Goal: Task Accomplishment & Management: Use online tool/utility

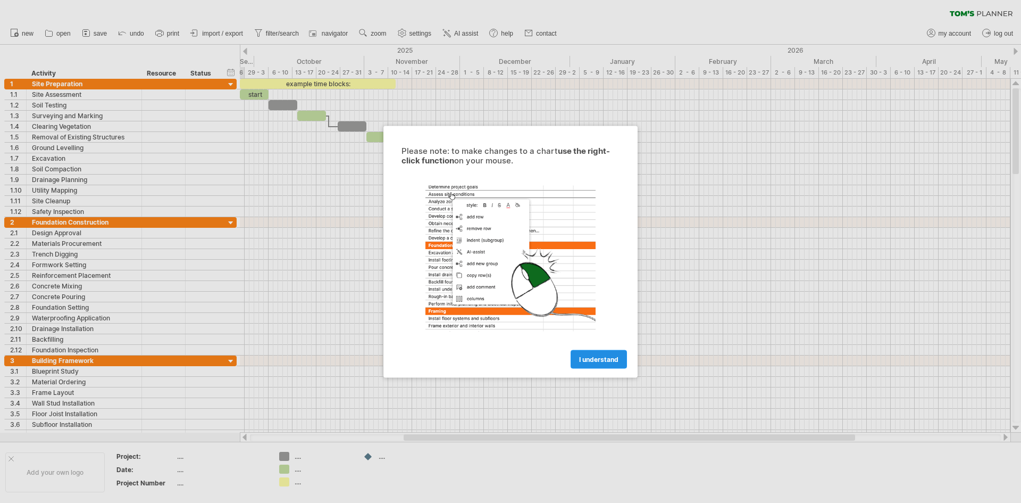
click at [606, 363] on link "I understand" at bounding box center [599, 359] width 56 height 19
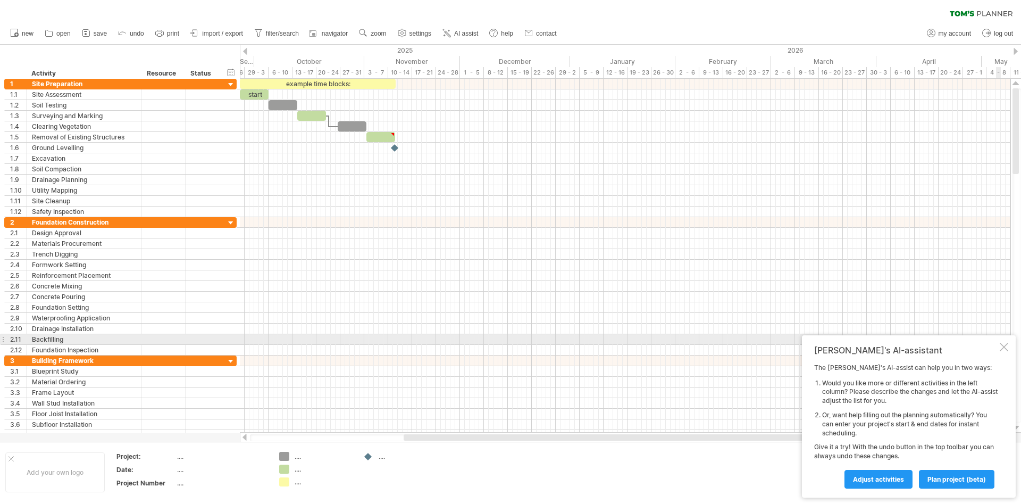
click at [1000, 344] on div at bounding box center [1004, 347] width 9 height 9
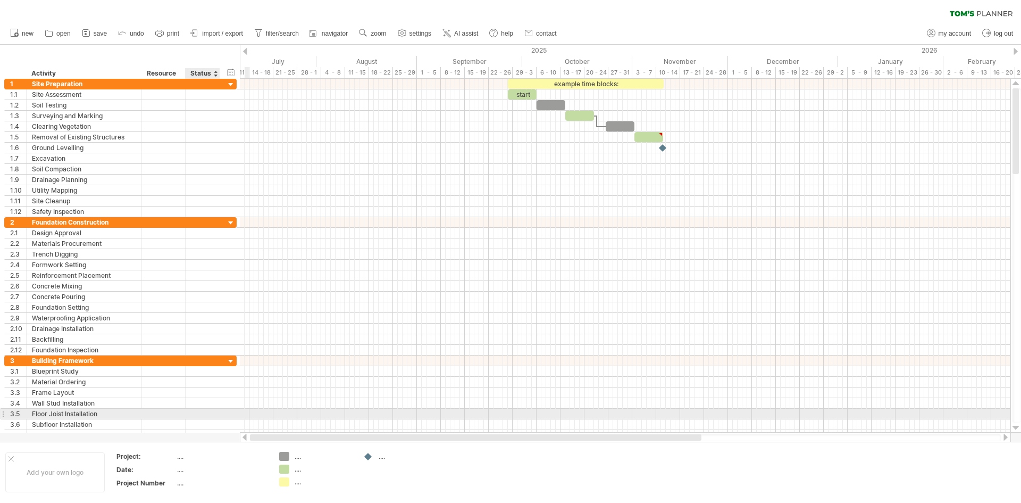
drag, startPoint x: 481, startPoint y: 439, endPoint x: 229, endPoint y: 398, distance: 255.5
click at [220, 416] on div "Trying to reach [DOMAIN_NAME] Connected again... 0% clear filter new 1" at bounding box center [510, 251] width 1021 height 503
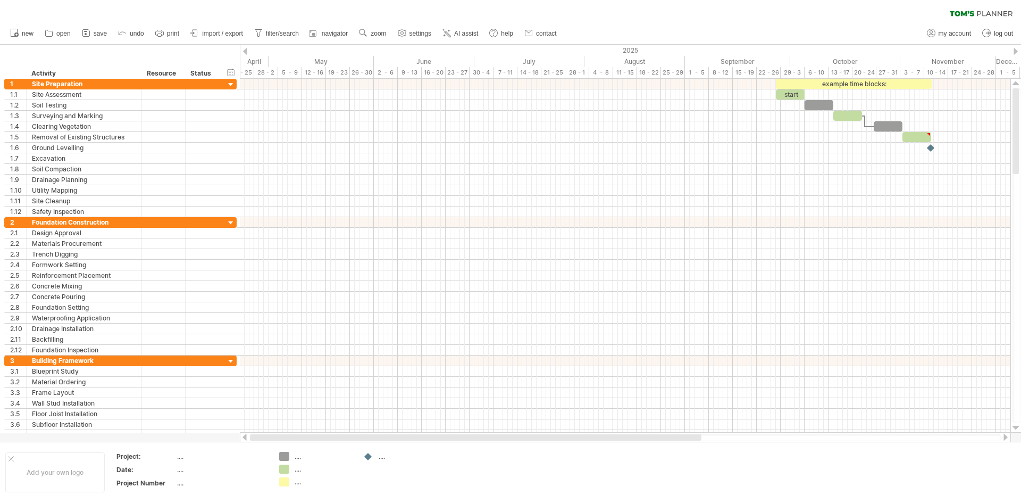
drag, startPoint x: 435, startPoint y: 437, endPoint x: 272, endPoint y: 436, distance: 163.3
click at [272, 436] on div at bounding box center [476, 437] width 452 height 6
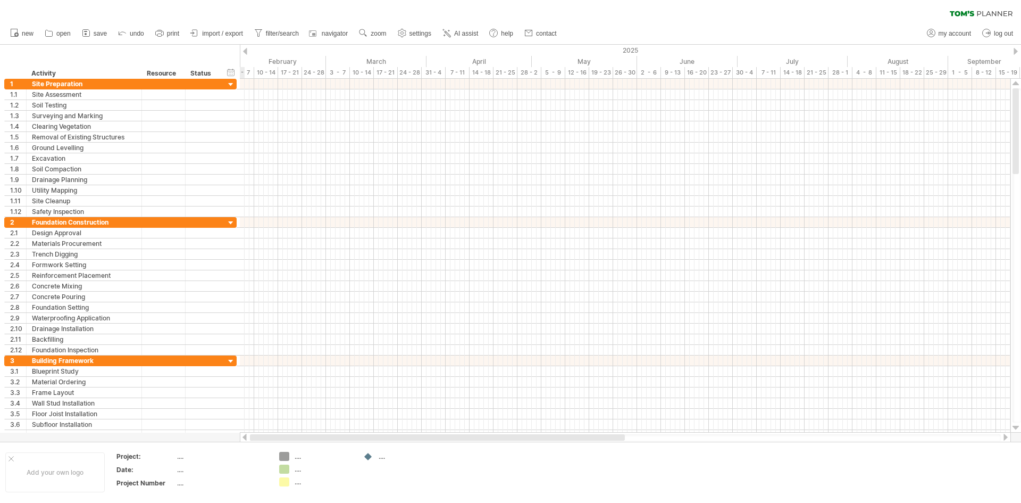
drag, startPoint x: 403, startPoint y: 438, endPoint x: 275, endPoint y: 435, distance: 127.7
click at [275, 435] on div at bounding box center [437, 437] width 375 height 6
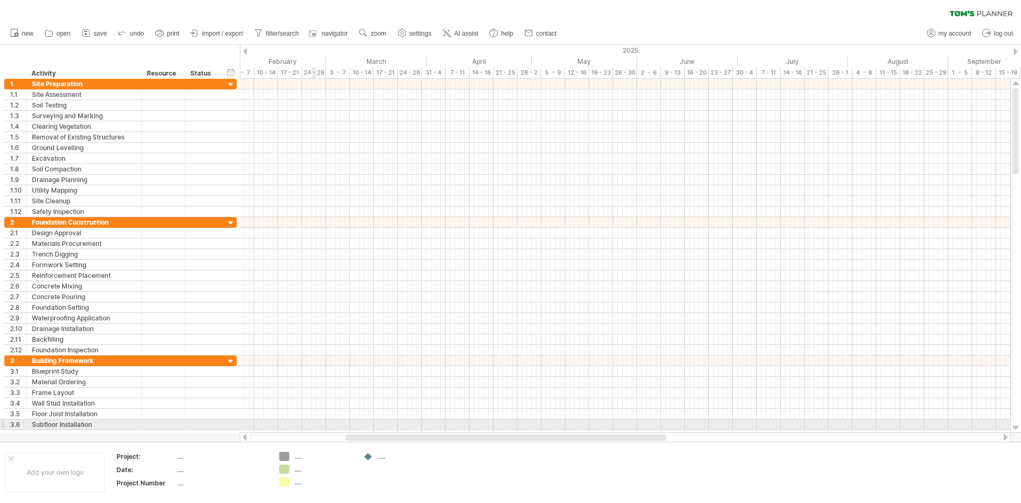
drag, startPoint x: 456, startPoint y: 440, endPoint x: 313, endPoint y: 430, distance: 143.5
click at [307, 429] on div "Trying to reach [DOMAIN_NAME] Connected again... 0% clear filter new 1" at bounding box center [510, 251] width 1021 height 503
drag, startPoint x: 369, startPoint y: 439, endPoint x: 246, endPoint y: 425, distance: 123.8
click at [246, 425] on div "Trying to reach [DOMAIN_NAME] Connected again... 0% clear filter new 1" at bounding box center [510, 251] width 1021 height 503
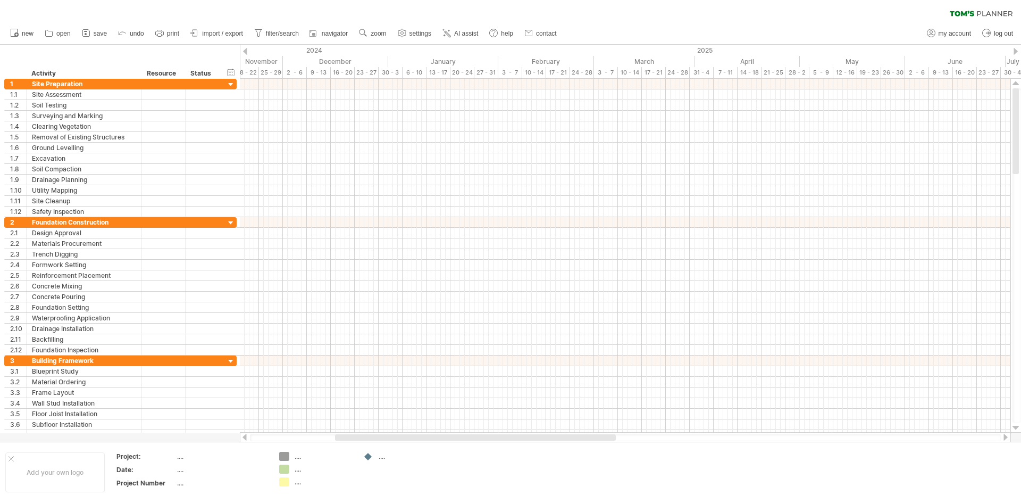
click at [246, 54] on div at bounding box center [245, 51] width 4 height 7
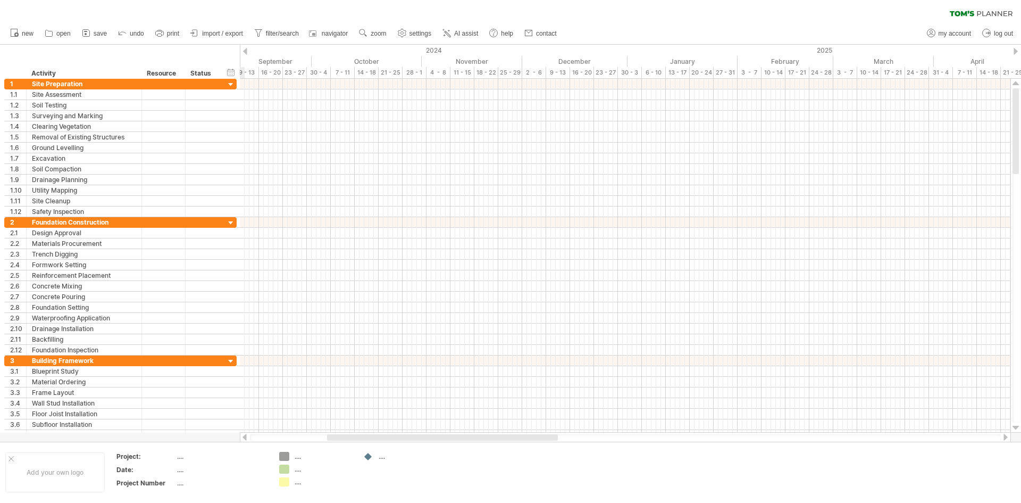
click at [246, 54] on div at bounding box center [245, 51] width 4 height 7
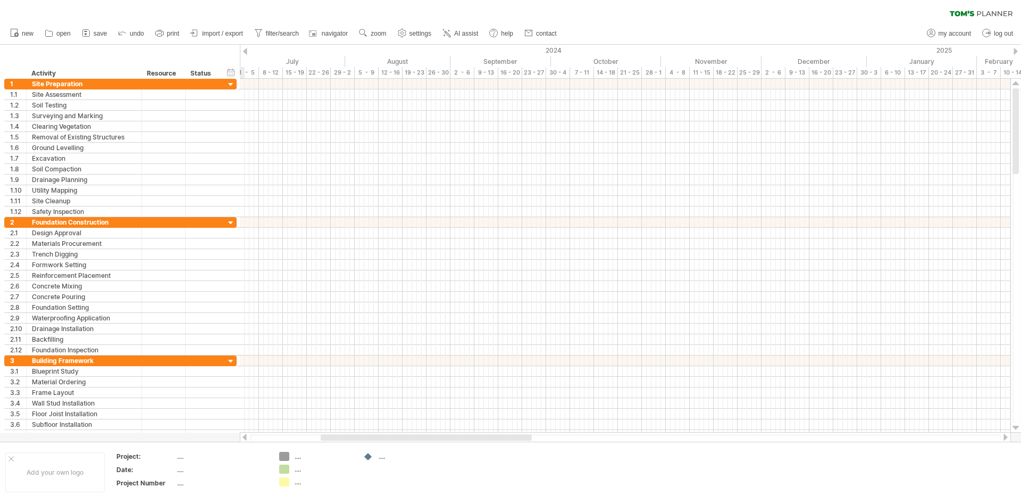
click at [246, 54] on div at bounding box center [245, 51] width 4 height 7
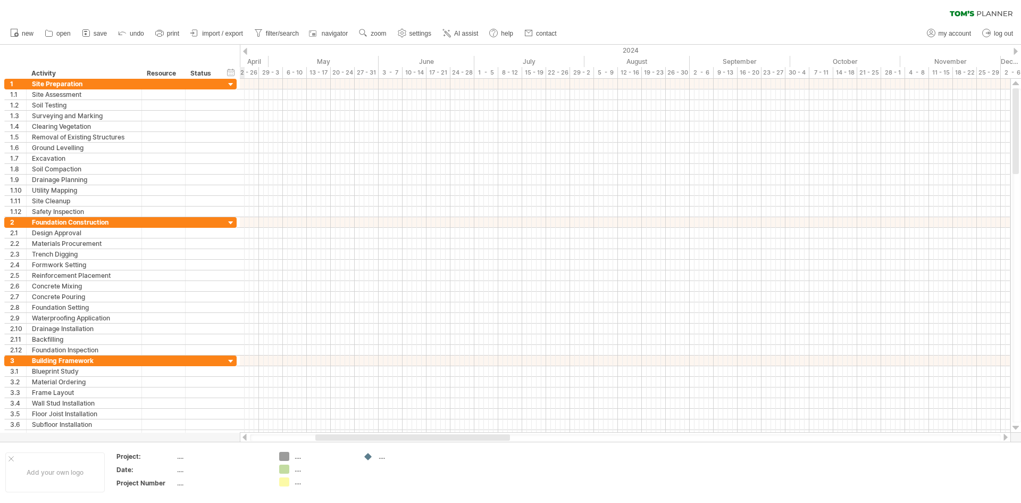
click at [246, 54] on div at bounding box center [245, 51] width 4 height 7
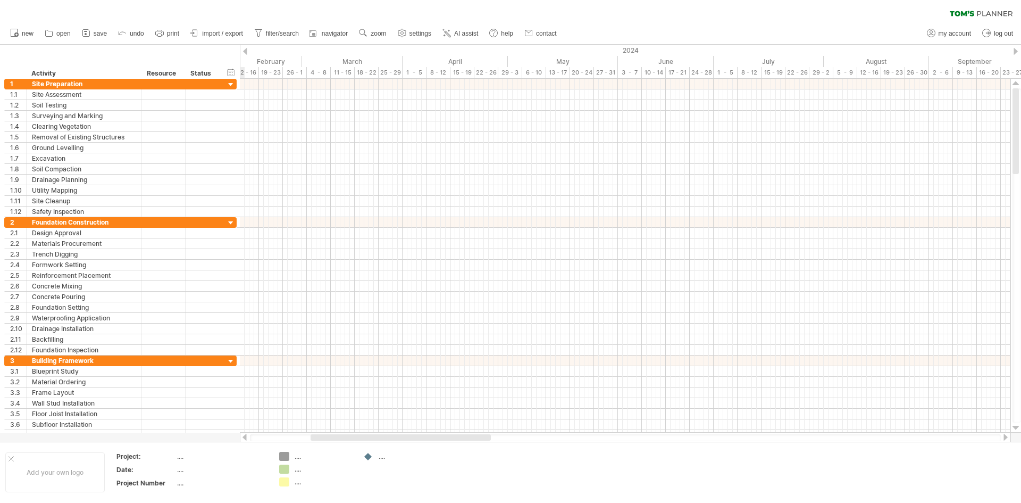
click at [246, 54] on div at bounding box center [245, 51] width 4 height 7
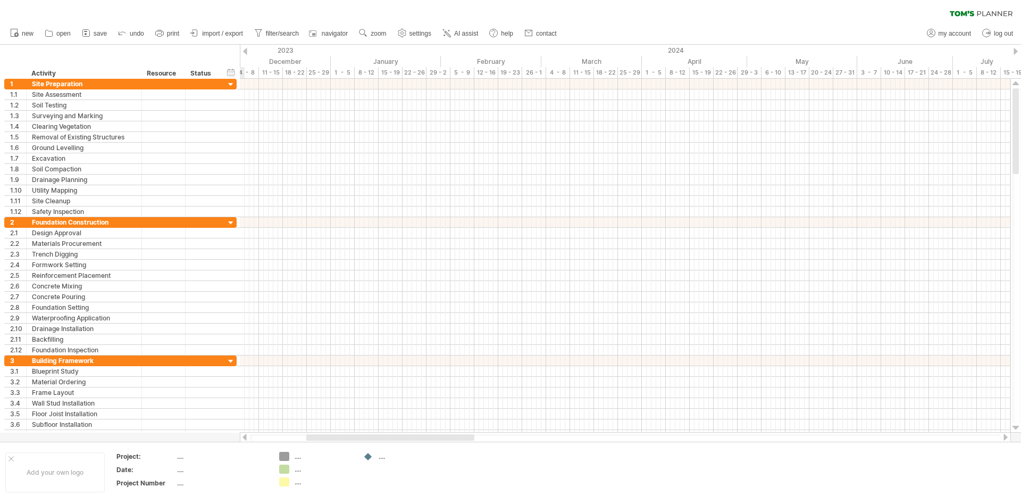
click at [246, 54] on div at bounding box center [245, 51] width 4 height 7
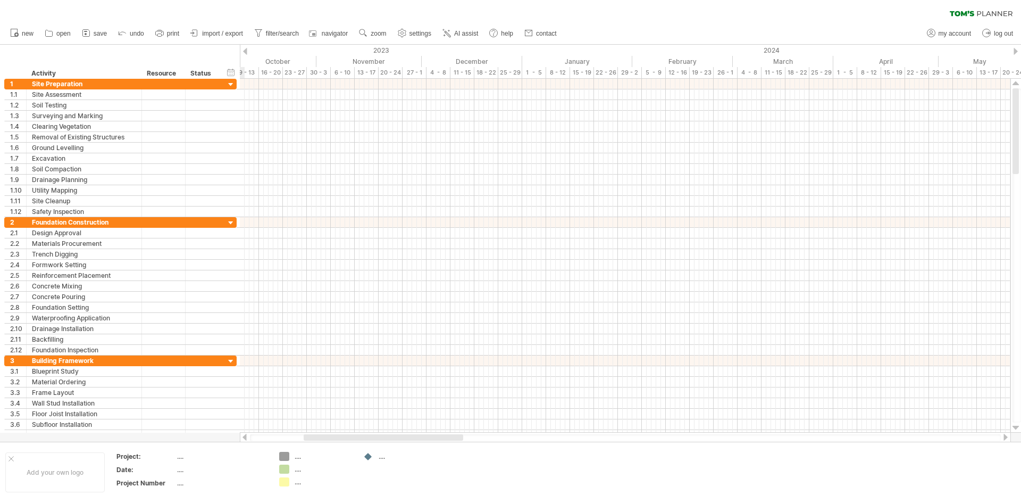
click at [246, 54] on div at bounding box center [245, 51] width 4 height 7
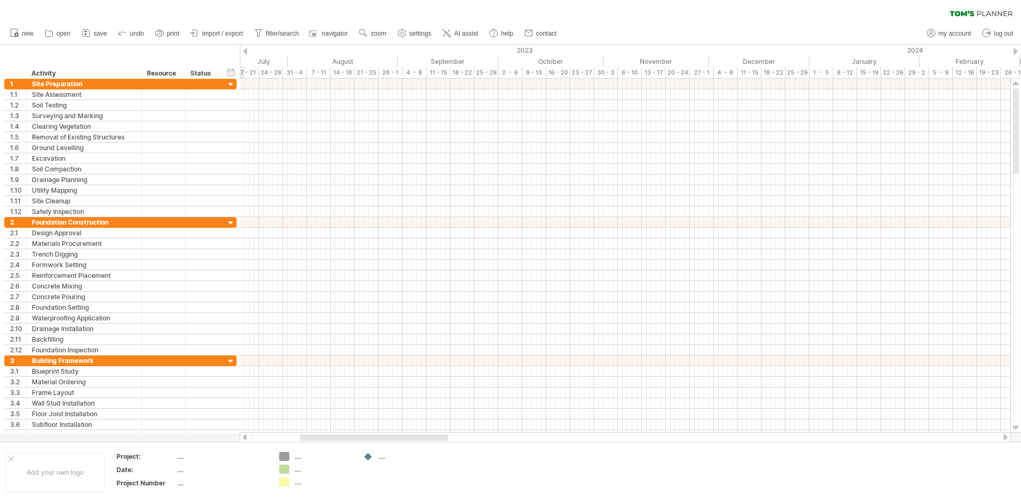
click at [246, 54] on div at bounding box center [245, 51] width 4 height 7
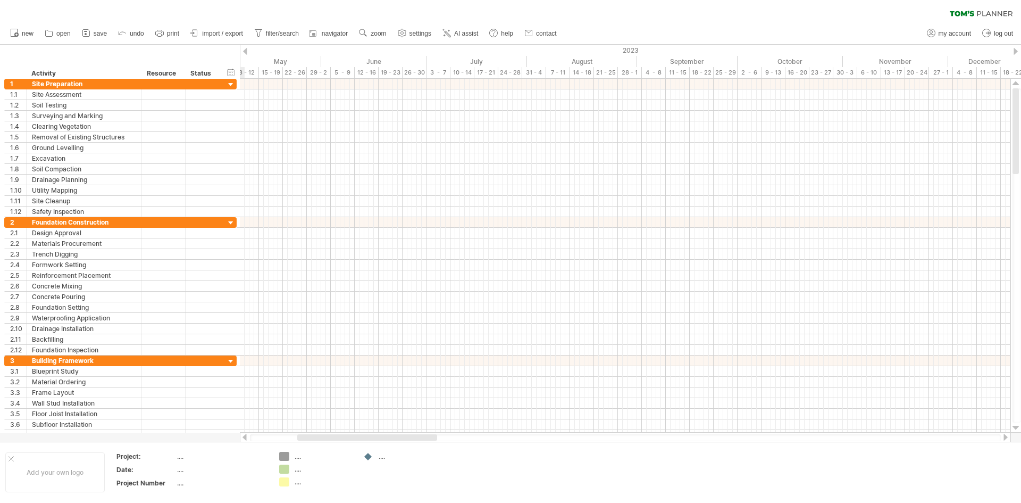
click at [246, 54] on div at bounding box center [245, 51] width 4 height 7
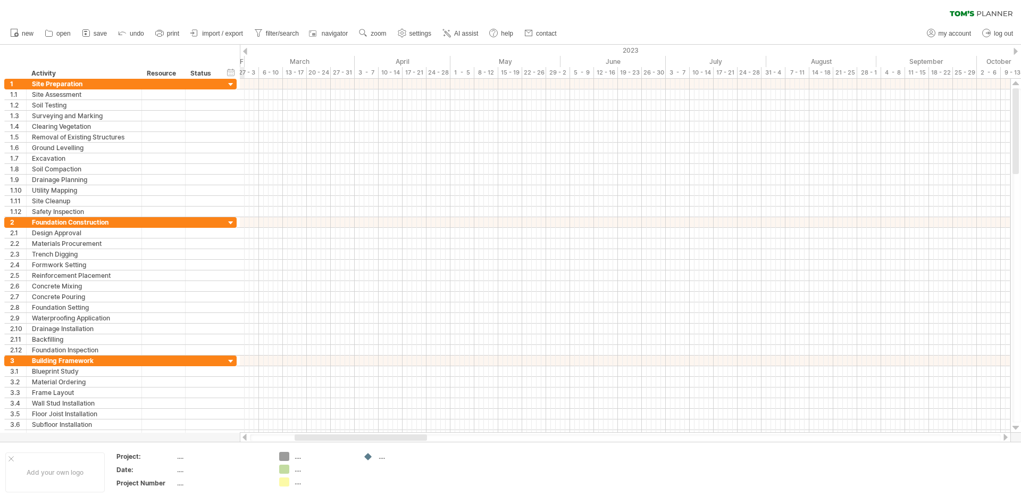
click at [246, 54] on div at bounding box center [245, 51] width 4 height 7
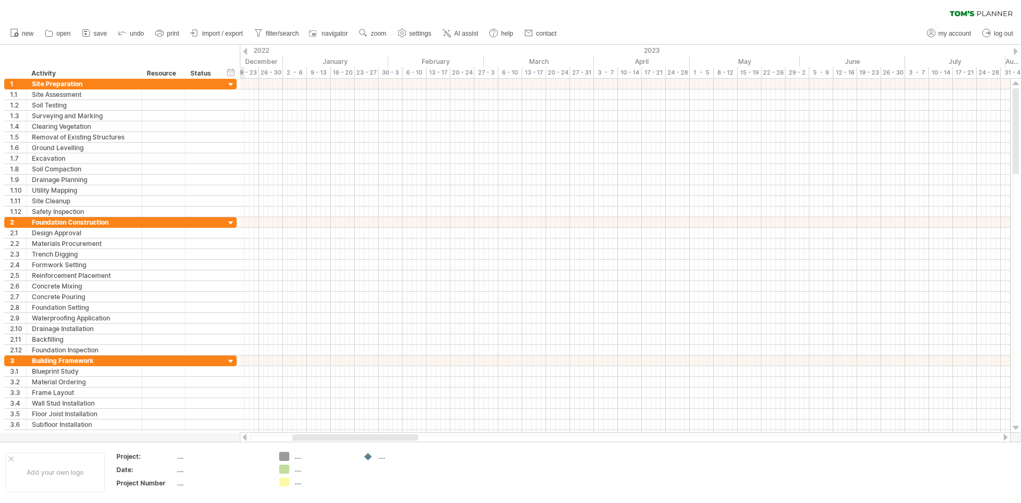
click at [246, 54] on div at bounding box center [245, 51] width 4 height 7
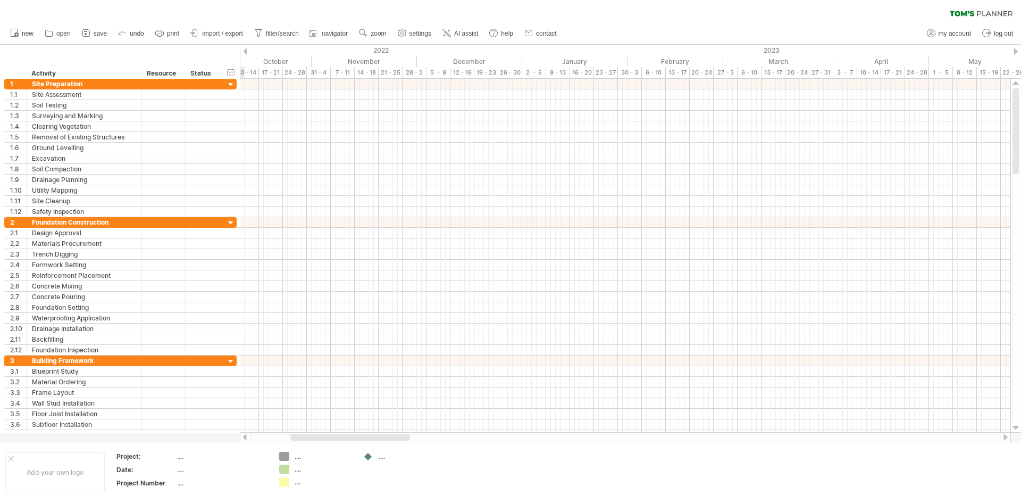
click at [246, 54] on div at bounding box center [245, 51] width 4 height 7
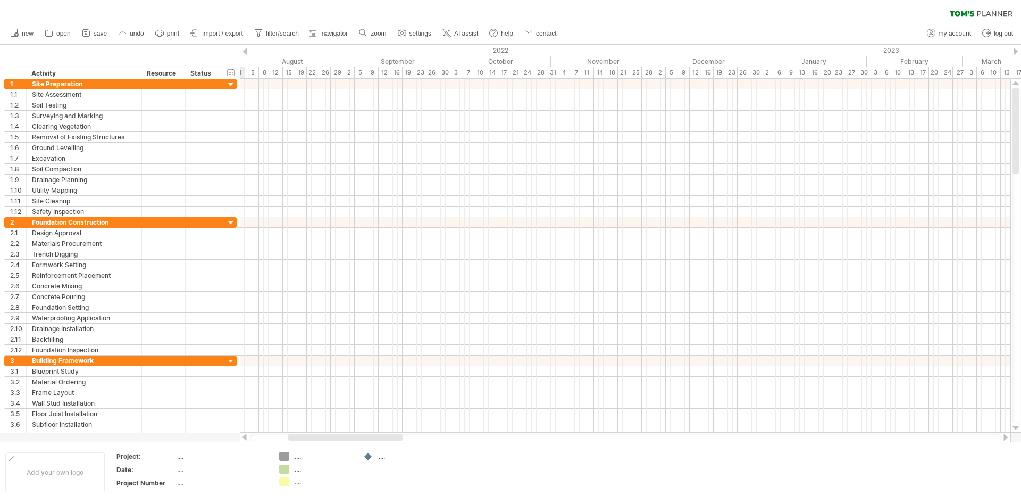
click at [246, 54] on div at bounding box center [245, 51] width 4 height 7
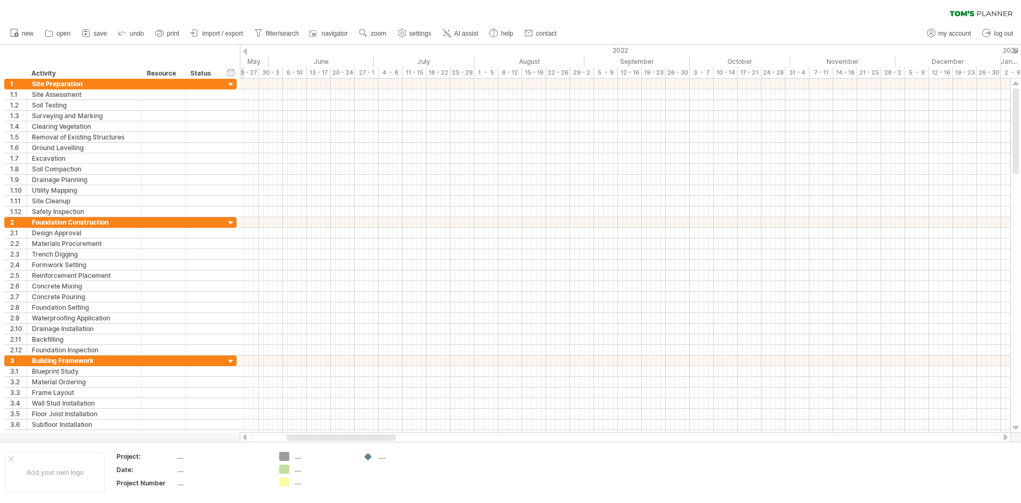
click at [246, 54] on div at bounding box center [245, 51] width 4 height 7
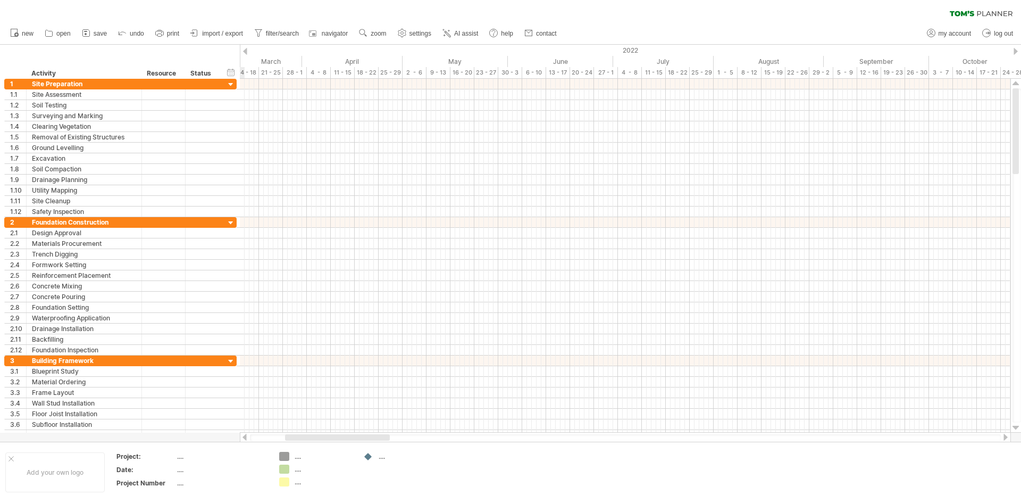
click at [246, 54] on div at bounding box center [245, 51] width 4 height 7
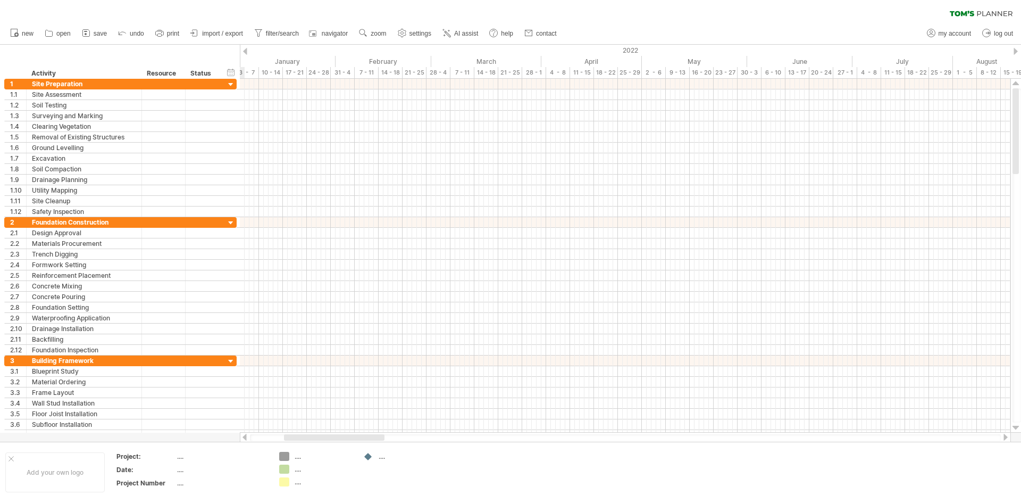
click at [246, 54] on div at bounding box center [245, 51] width 4 height 7
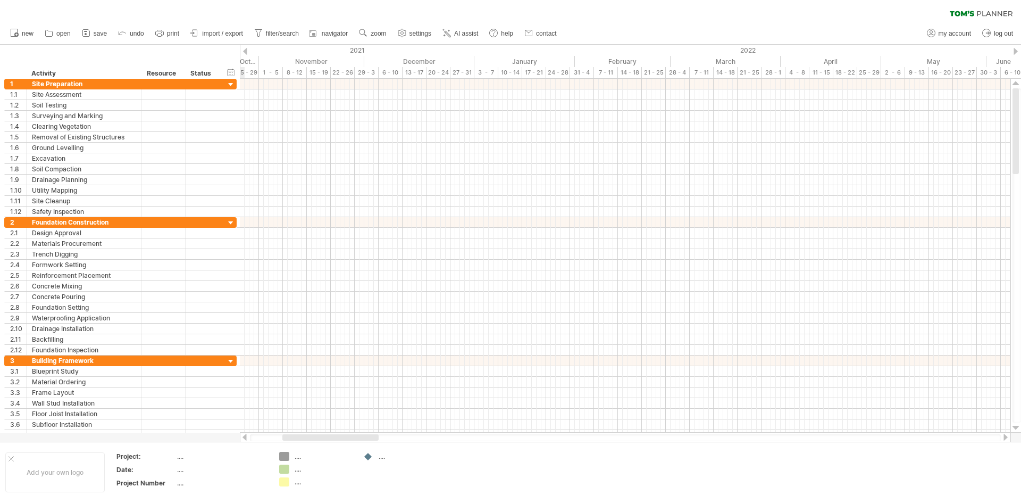
click at [246, 54] on div at bounding box center [245, 51] width 4 height 7
drag, startPoint x: 337, startPoint y: 437, endPoint x: 277, endPoint y: 438, distance: 60.1
click at [277, 438] on div at bounding box center [297, 437] width 95 height 6
drag, startPoint x: 355, startPoint y: 438, endPoint x: 262, endPoint y: 440, distance: 93.1
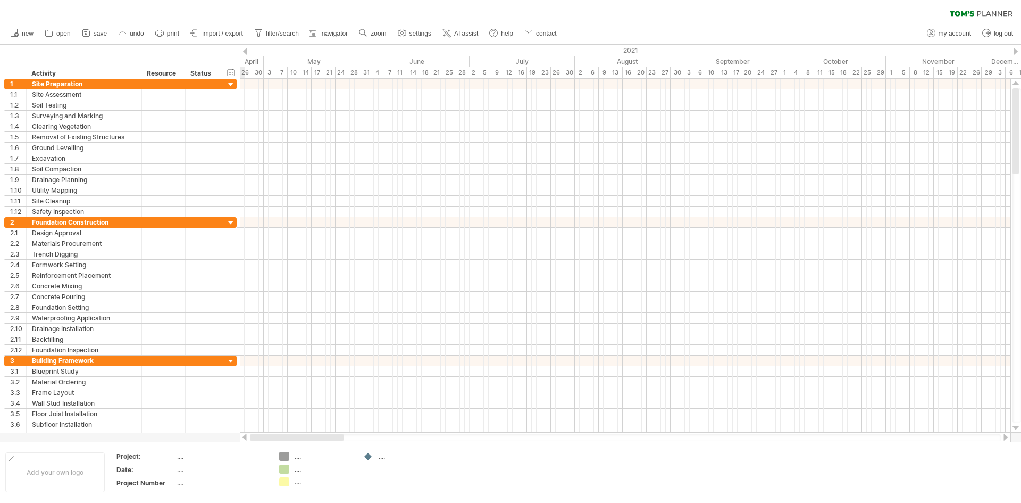
click at [262, 440] on div at bounding box center [625, 437] width 751 height 7
drag, startPoint x: 317, startPoint y: 437, endPoint x: 256, endPoint y: 435, distance: 60.7
click at [256, 435] on div at bounding box center [295, 437] width 90 height 6
drag, startPoint x: 292, startPoint y: 436, endPoint x: 256, endPoint y: 437, distance: 36.2
click at [256, 437] on div at bounding box center [293, 437] width 87 height 6
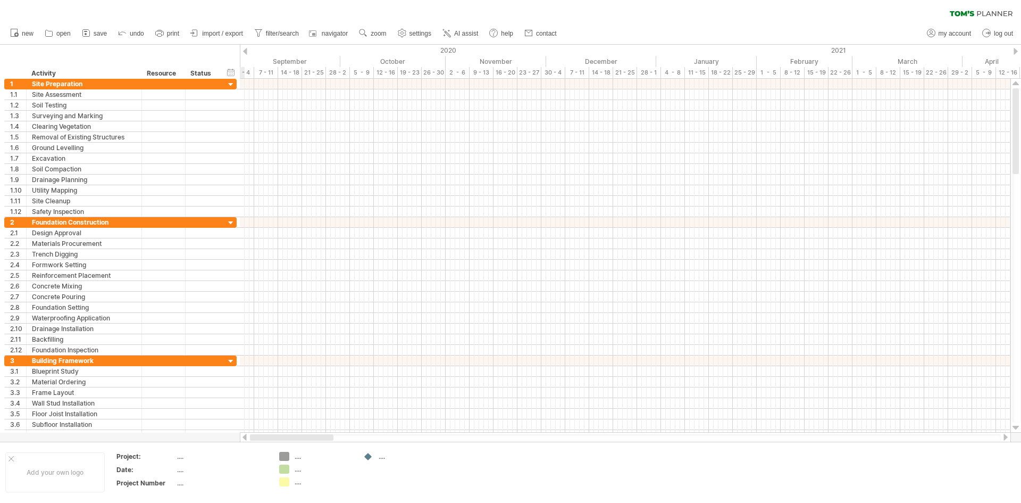
drag, startPoint x: 287, startPoint y: 437, endPoint x: 235, endPoint y: 436, distance: 52.7
click at [235, 436] on div "Trying to reach [DOMAIN_NAME] Connected again... 0% clear filter new 1" at bounding box center [510, 251] width 1021 height 503
drag, startPoint x: 280, startPoint y: 437, endPoint x: 219, endPoint y: 434, distance: 60.8
click at [219, 434] on div "Trying to reach [DOMAIN_NAME] Connected again... 0% clear filter new 1" at bounding box center [510, 251] width 1021 height 503
drag, startPoint x: 257, startPoint y: 443, endPoint x: 207, endPoint y: 432, distance: 51.1
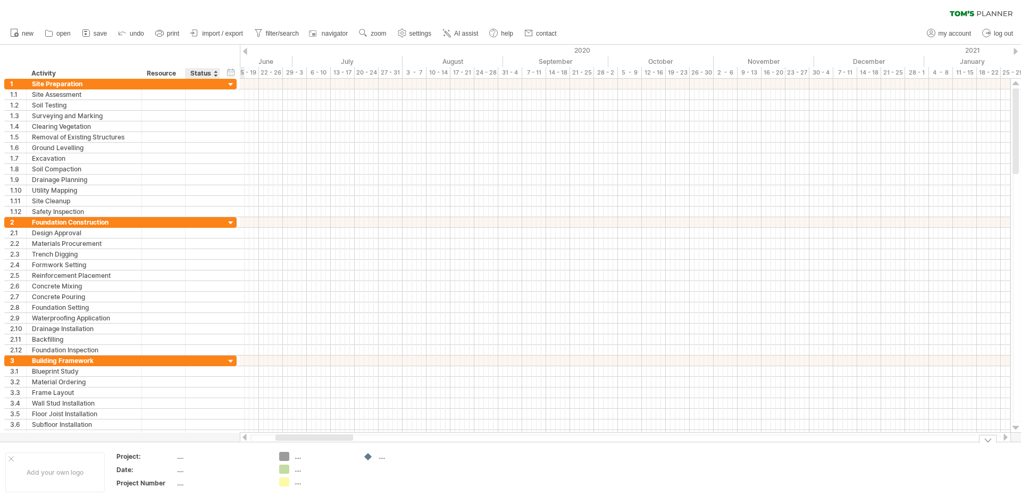
click at [206, 433] on div "Trying to reach [DOMAIN_NAME] Connected again... 0% clear filter new 1" at bounding box center [510, 251] width 1021 height 503
drag, startPoint x: 283, startPoint y: 438, endPoint x: 235, endPoint y: 437, distance: 48.4
click at [235, 437] on div "Trying to reach [DOMAIN_NAME] Connected again... 0% clear filter new 1" at bounding box center [510, 251] width 1021 height 503
drag, startPoint x: 285, startPoint y: 438, endPoint x: 230, endPoint y: 436, distance: 54.8
click at [230, 436] on div "Trying to reach [DOMAIN_NAME] Connected again... 0% clear filter new 1" at bounding box center [510, 251] width 1021 height 503
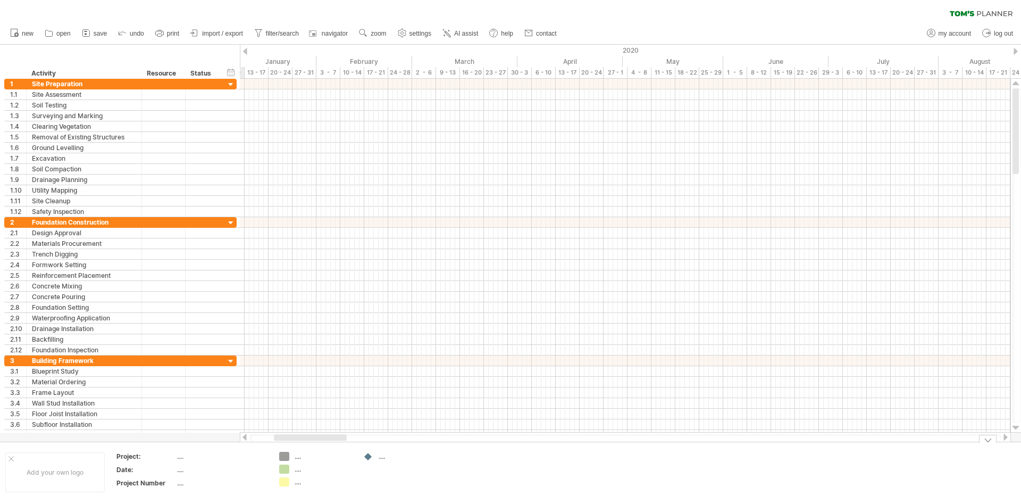
drag, startPoint x: 271, startPoint y: 442, endPoint x: 252, endPoint y: 439, distance: 19.3
click at [252, 439] on div "Trying to reach [DOMAIN_NAME] Connected again... 0% clear filter new 1" at bounding box center [510, 251] width 1021 height 503
drag, startPoint x: 281, startPoint y: 437, endPoint x: 241, endPoint y: 437, distance: 39.9
click at [241, 437] on div at bounding box center [625, 437] width 771 height 11
drag, startPoint x: 321, startPoint y: 436, endPoint x: 236, endPoint y: 448, distance: 86.5
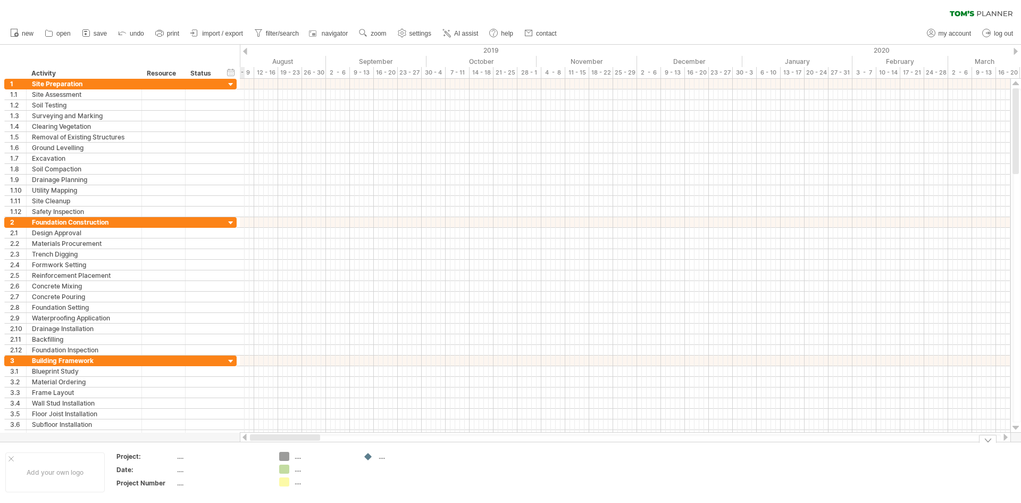
click at [236, 448] on div "Trying to reach [DOMAIN_NAME] Connected again... 0% clear filter new 1" at bounding box center [510, 251] width 1021 height 503
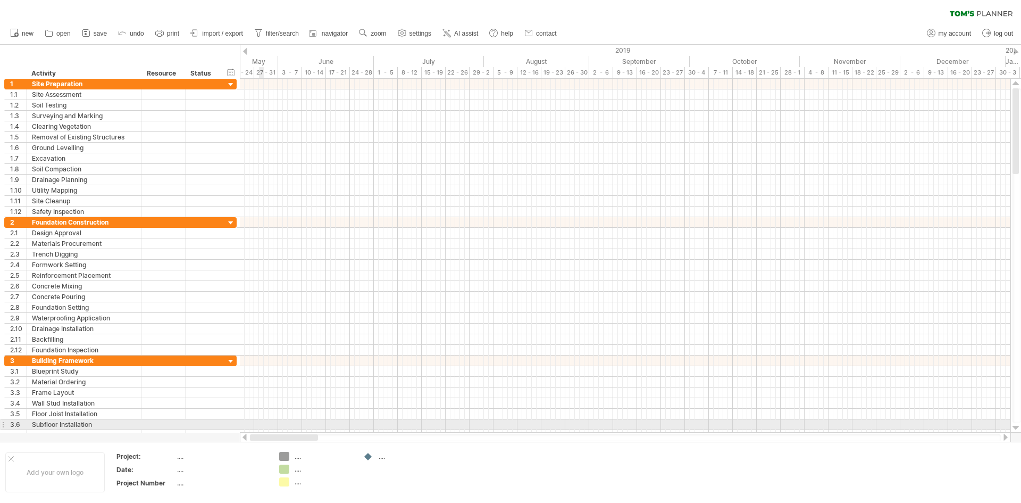
drag, startPoint x: 335, startPoint y: 438, endPoint x: 262, endPoint y: 428, distance: 73.6
click at [262, 428] on div "Trying to reach [DOMAIN_NAME] Connected again... 0% clear filter new 1" at bounding box center [510, 251] width 1021 height 503
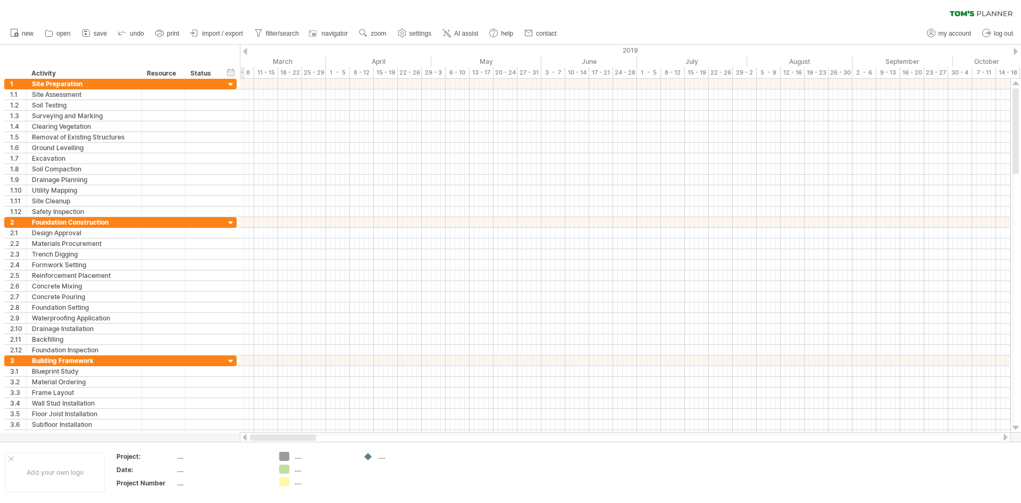
drag, startPoint x: 277, startPoint y: 437, endPoint x: 245, endPoint y: 436, distance: 32.0
click at [245, 436] on div at bounding box center [625, 437] width 771 height 11
click at [245, 437] on div at bounding box center [244, 437] width 9 height 7
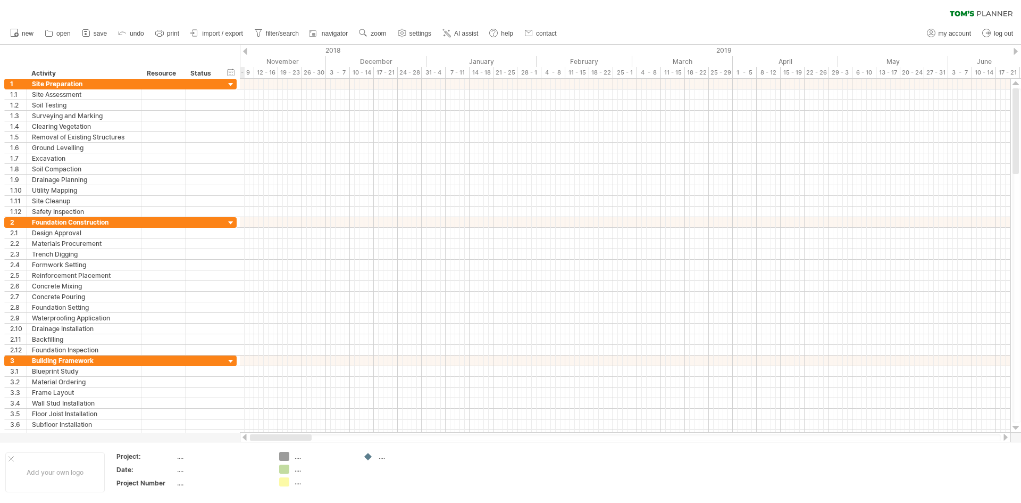
drag, startPoint x: 300, startPoint y: 439, endPoint x: 260, endPoint y: 438, distance: 40.4
click at [260, 438] on div at bounding box center [281, 437] width 62 height 6
drag, startPoint x: 285, startPoint y: 436, endPoint x: 245, endPoint y: 437, distance: 39.4
click at [245, 437] on div at bounding box center [625, 437] width 771 height 11
drag, startPoint x: 308, startPoint y: 437, endPoint x: 283, endPoint y: 438, distance: 25.1
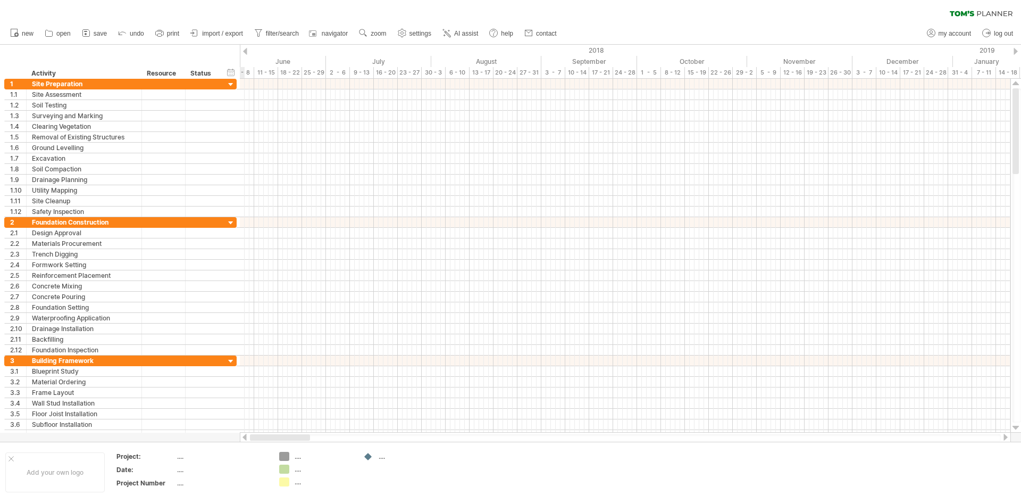
click at [283, 438] on div at bounding box center [280, 437] width 60 height 6
drag, startPoint x: 283, startPoint y: 438, endPoint x: 262, endPoint y: 439, distance: 20.8
click at [262, 439] on div at bounding box center [279, 437] width 59 height 6
drag, startPoint x: 265, startPoint y: 439, endPoint x: 251, endPoint y: 438, distance: 13.9
click at [251, 438] on div at bounding box center [625, 437] width 751 height 7
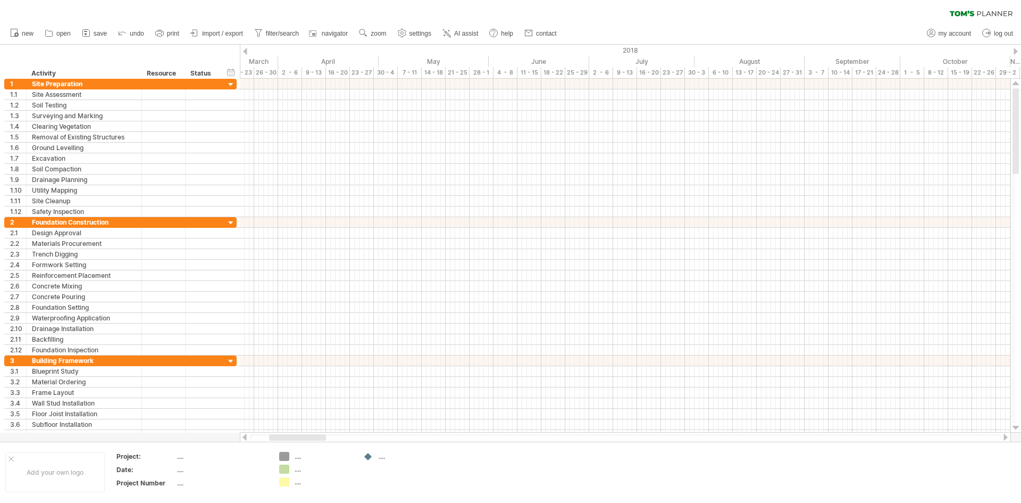
click at [244, 52] on div at bounding box center [245, 51] width 4 height 7
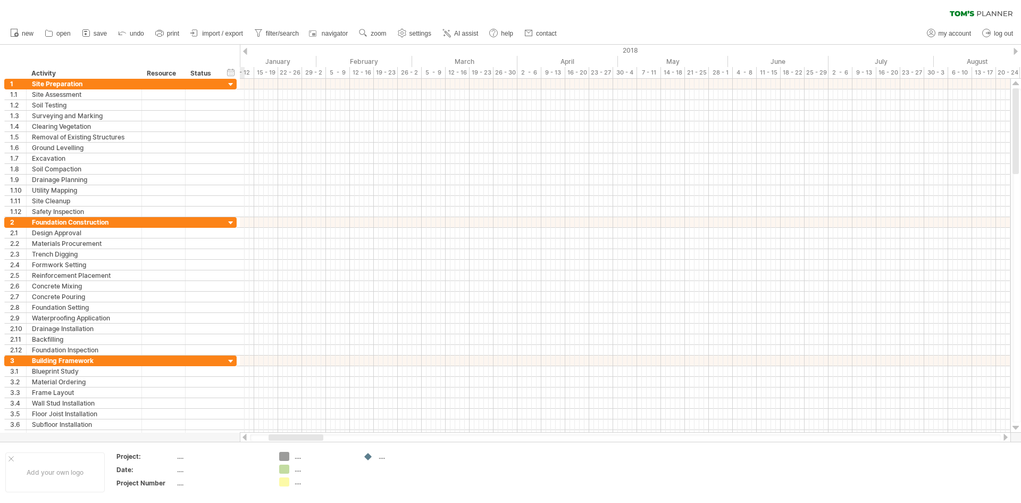
click at [244, 52] on div at bounding box center [245, 51] width 4 height 7
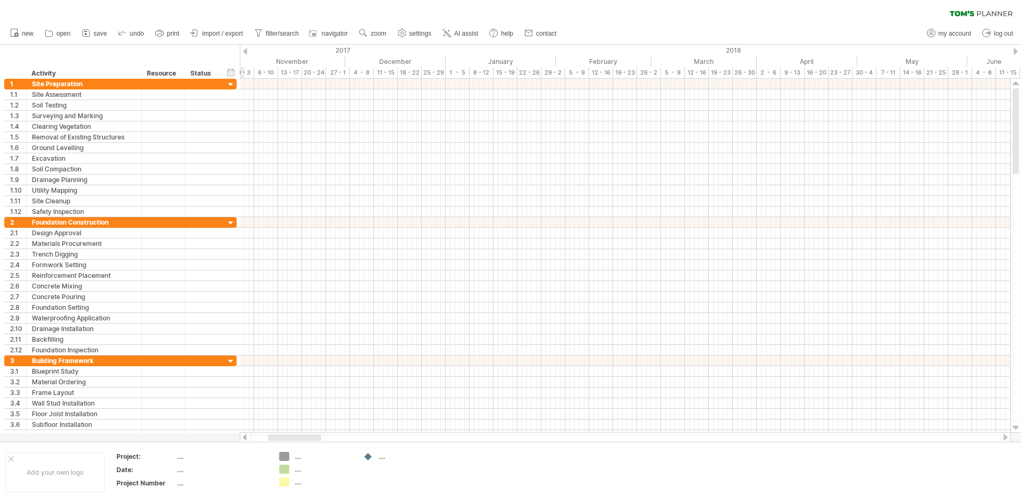
click at [244, 52] on div at bounding box center [245, 51] width 4 height 7
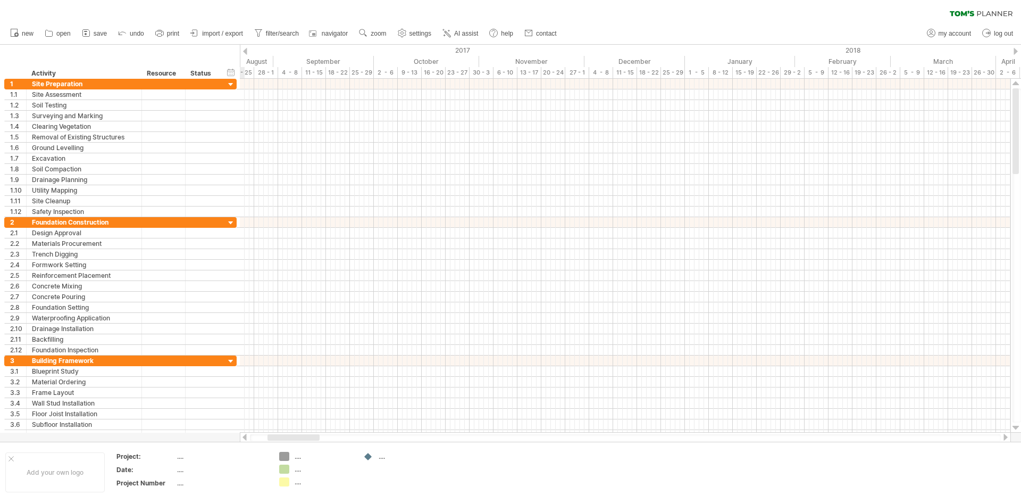
click at [244, 52] on div at bounding box center [245, 51] width 4 height 7
click at [12, 461] on div at bounding box center [11, 458] width 5 height 5
click at [169, 76] on div "Resource" at bounding box center [163, 73] width 32 height 11
click at [249, 52] on div "2017" at bounding box center [158, 50] width 1245 height 11
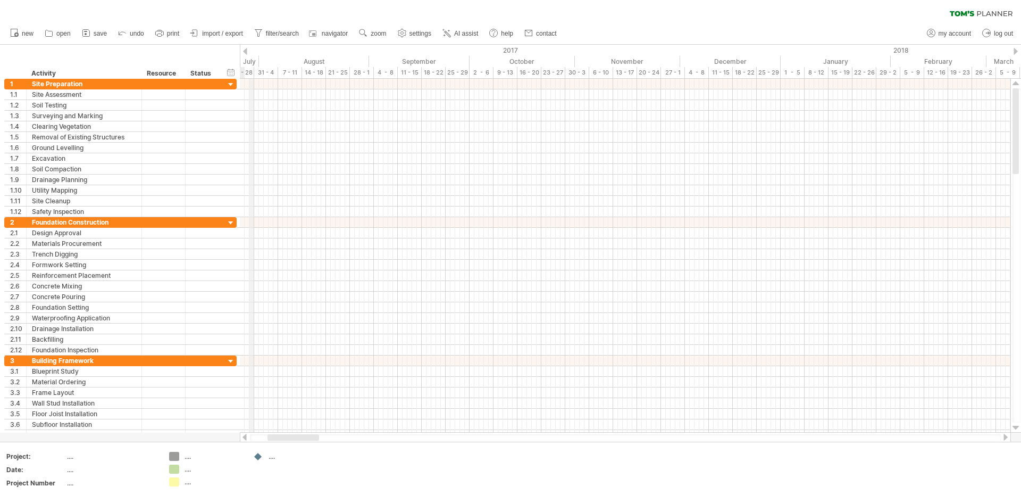
click at [249, 52] on div "2017" at bounding box center [158, 50] width 1245 height 11
drag, startPoint x: 297, startPoint y: 439, endPoint x: 883, endPoint y: 485, distance: 588.0
click at [883, 485] on div "Trying to reach [DOMAIN_NAME] Connected again... 0% clear filter new 1" at bounding box center [510, 251] width 1021 height 503
drag, startPoint x: 363, startPoint y: 438, endPoint x: 486, endPoint y: 483, distance: 130.8
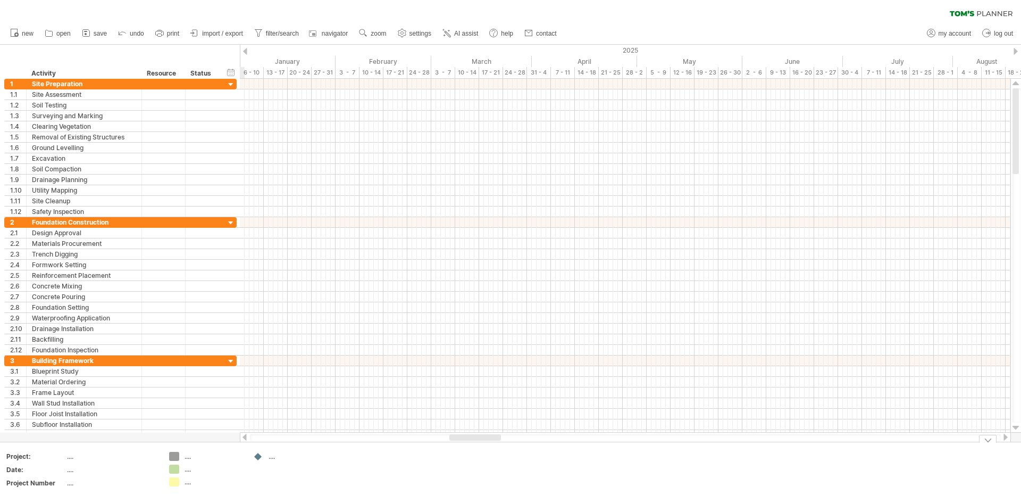
click at [486, 483] on div "Trying to reach [DOMAIN_NAME] Connected again... 0% clear filter new 1" at bounding box center [510, 251] width 1021 height 503
click at [93, 35] on link "save" at bounding box center [94, 34] width 31 height 14
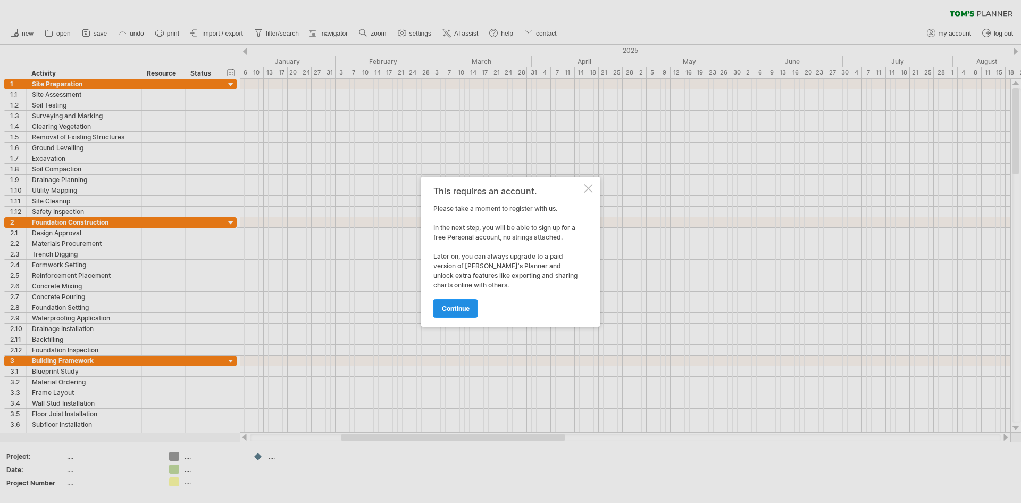
click at [456, 309] on span "continue" at bounding box center [456, 308] width 28 height 8
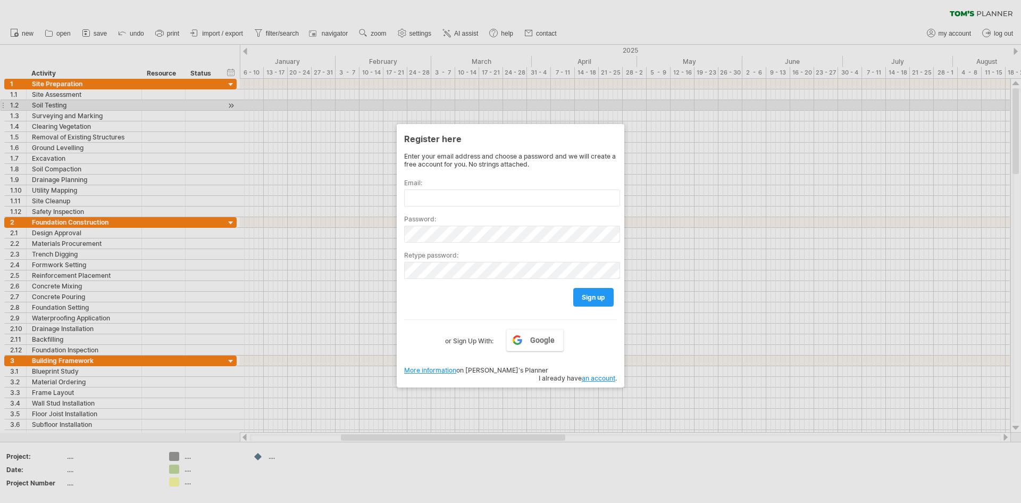
click at [383, 108] on div at bounding box center [510, 251] width 1021 height 503
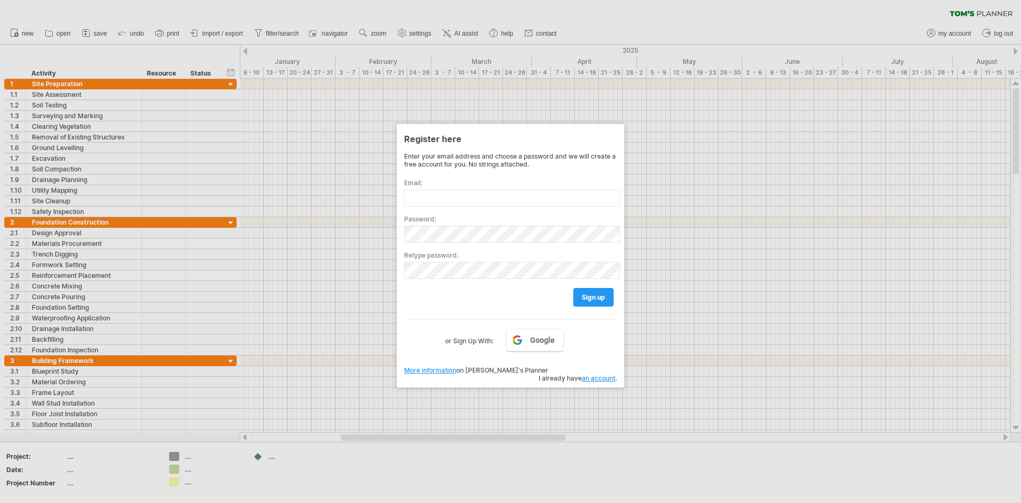
click at [232, 34] on div at bounding box center [510, 251] width 1021 height 503
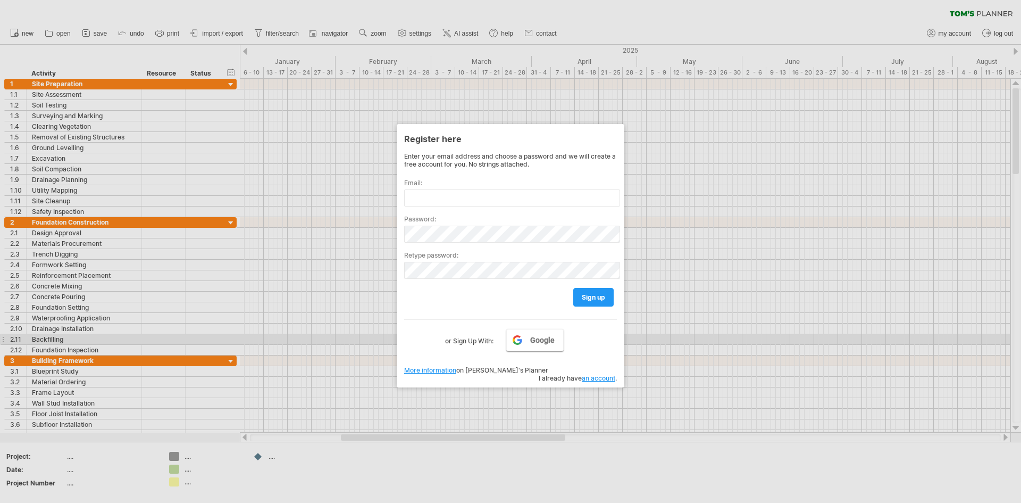
click at [534, 338] on span "Google" at bounding box center [542, 340] width 24 height 9
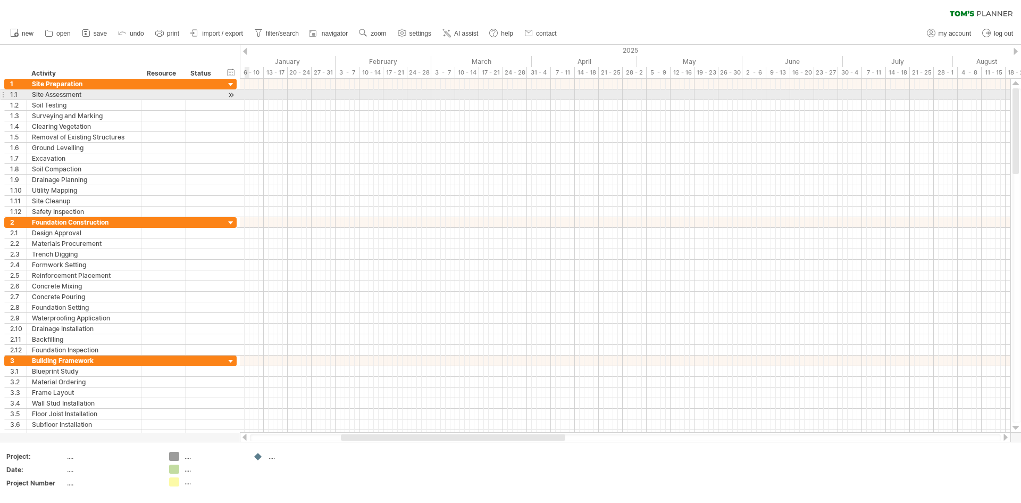
click at [246, 96] on div at bounding box center [625, 94] width 771 height 11
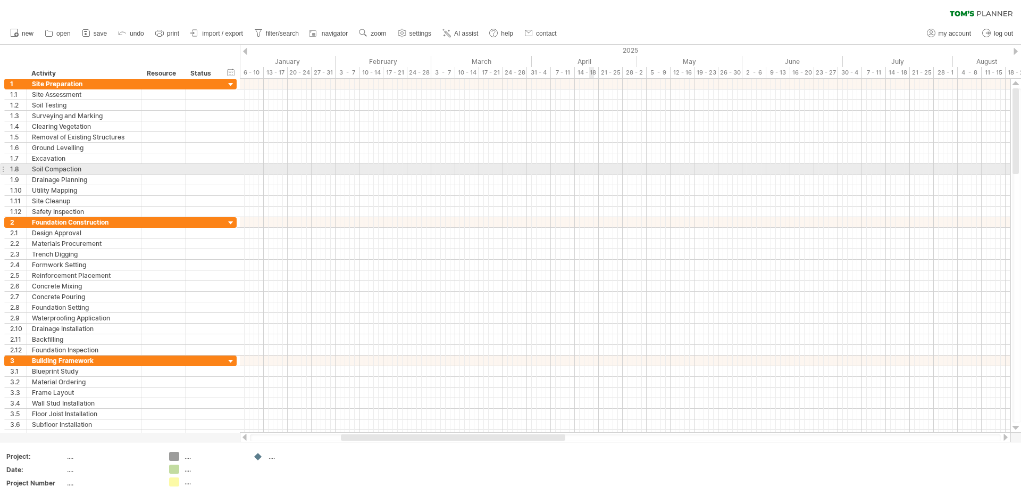
click at [592, 174] on div at bounding box center [625, 169] width 771 height 11
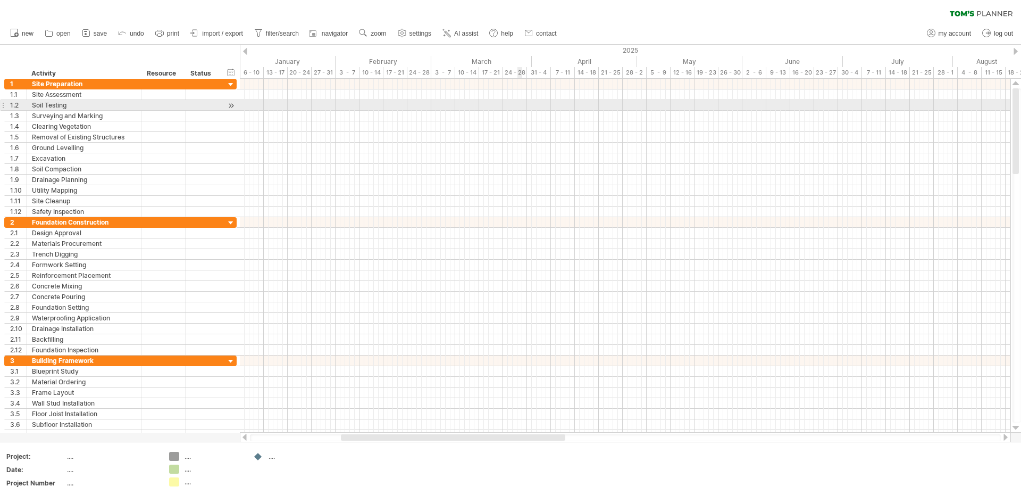
click at [519, 105] on div at bounding box center [625, 105] width 771 height 11
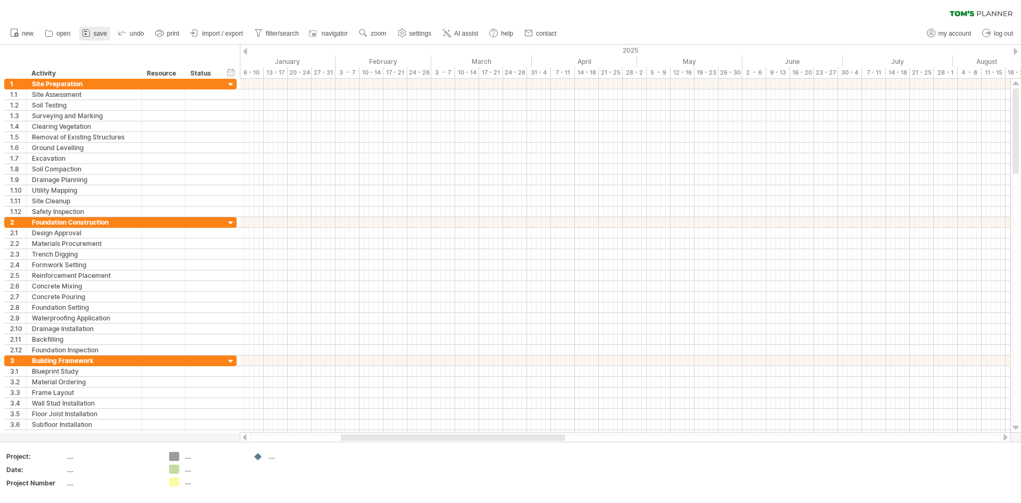
click at [89, 35] on icon at bounding box center [86, 33] width 11 height 11
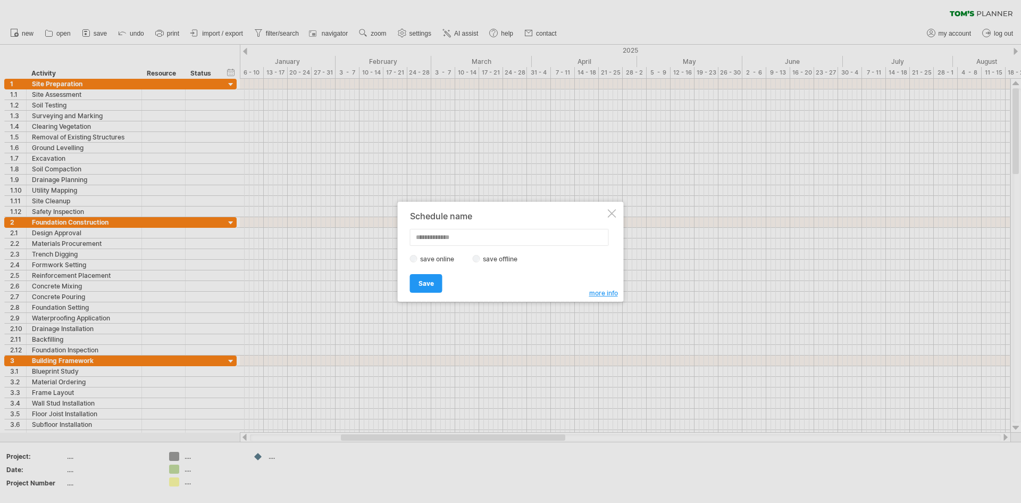
click at [613, 218] on div "Schedule name save online save offline more info Save Save Save schedules onlin…" at bounding box center [511, 252] width 226 height 100
click at [613, 215] on div at bounding box center [612, 213] width 9 height 9
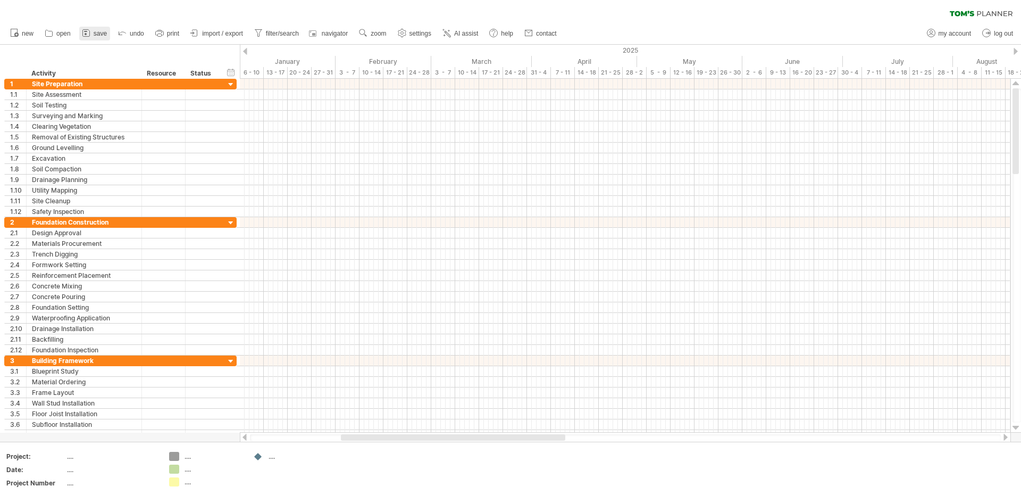
click at [91, 29] on icon at bounding box center [86, 33] width 11 height 11
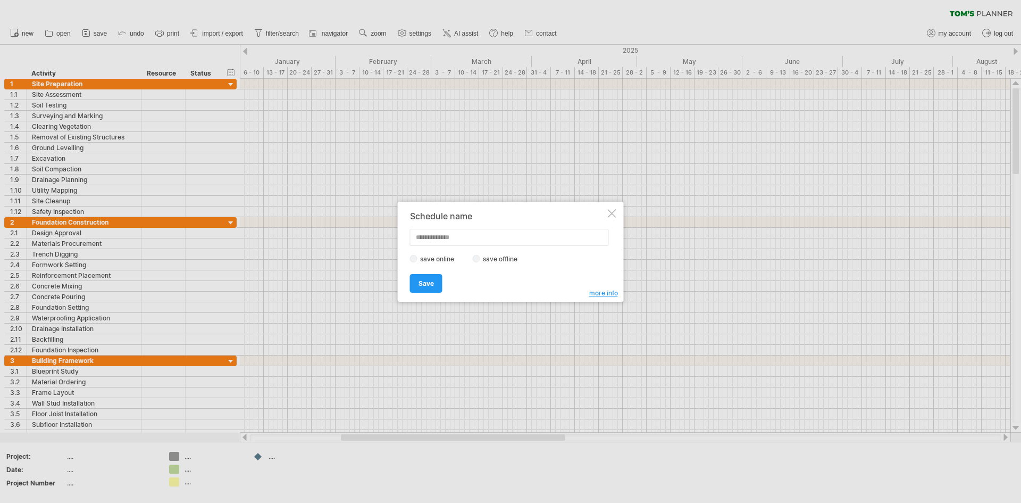
click at [504, 258] on label "save offline" at bounding box center [503, 259] width 46 height 8
click at [432, 281] on span "Save" at bounding box center [426, 283] width 15 height 8
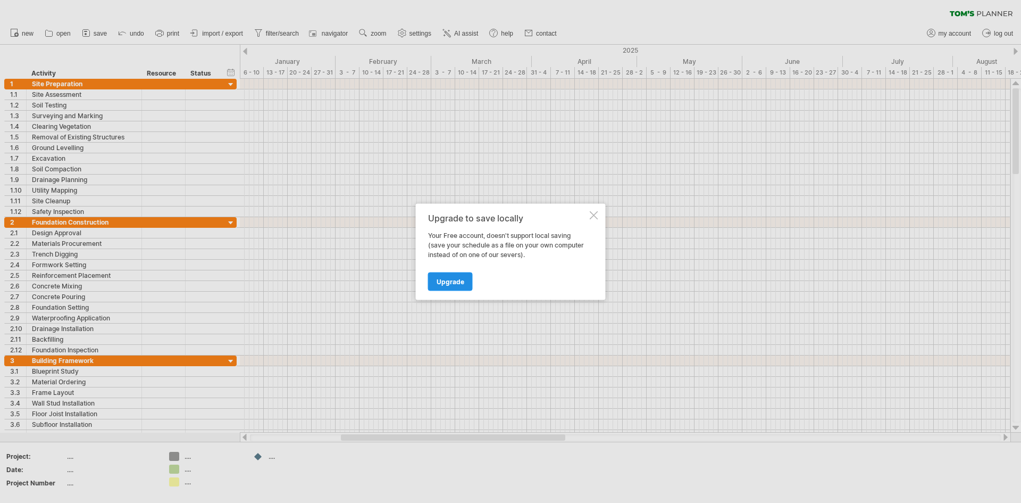
click at [457, 282] on span "Upgrade" at bounding box center [451, 281] width 28 height 8
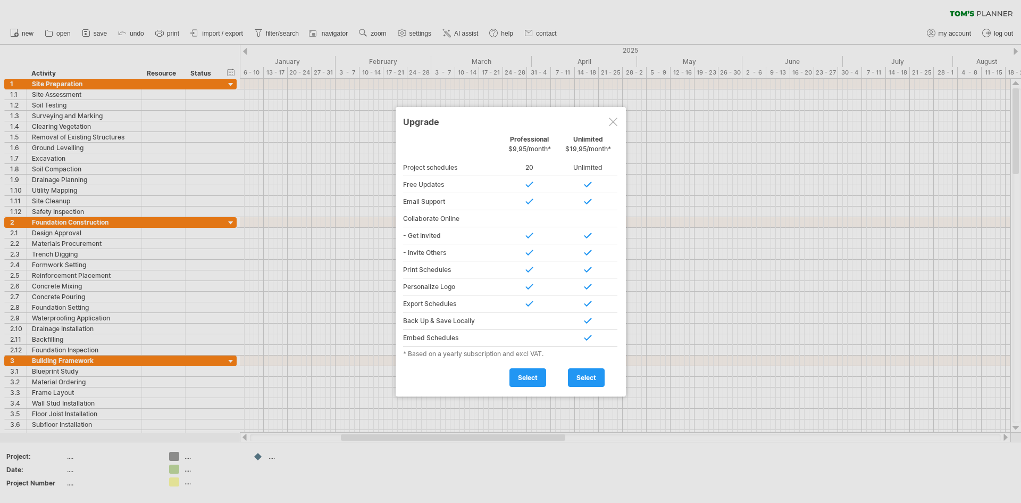
click at [612, 121] on div at bounding box center [613, 122] width 9 height 9
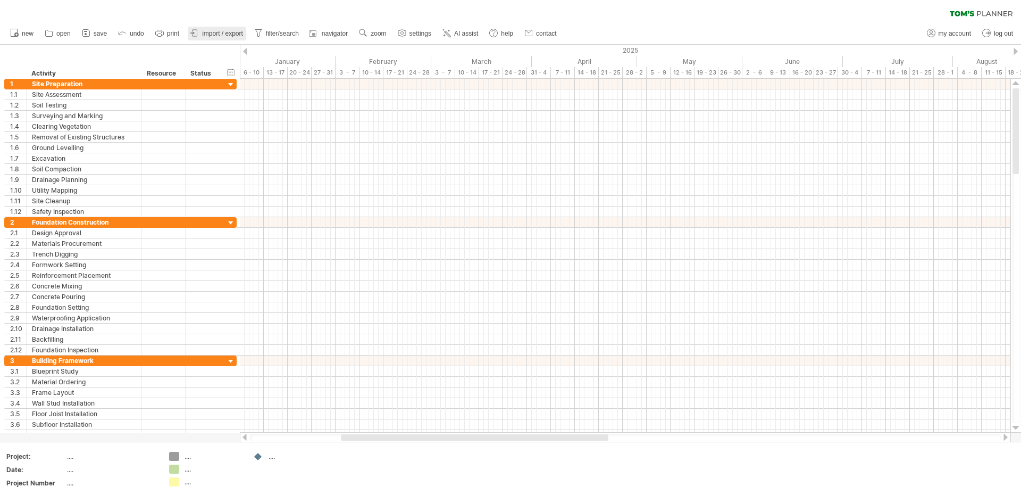
click at [207, 32] on span "import / export" at bounding box center [222, 33] width 41 height 7
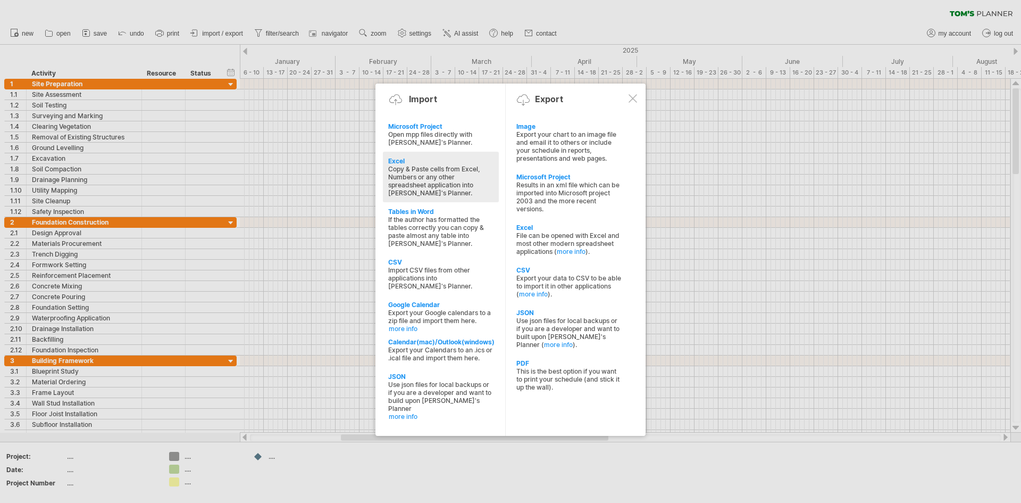
click at [465, 176] on div "Copy & Paste cells from Excel, Numbers or any other spreadsheet application int…" at bounding box center [440, 181] width 105 height 32
type textarea "**********"
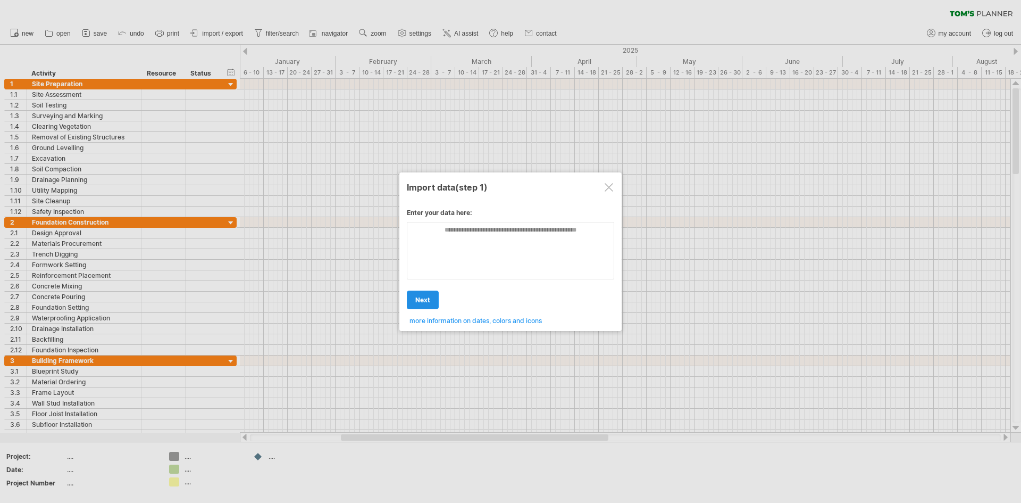
click at [429, 303] on span "next" at bounding box center [422, 300] width 15 height 8
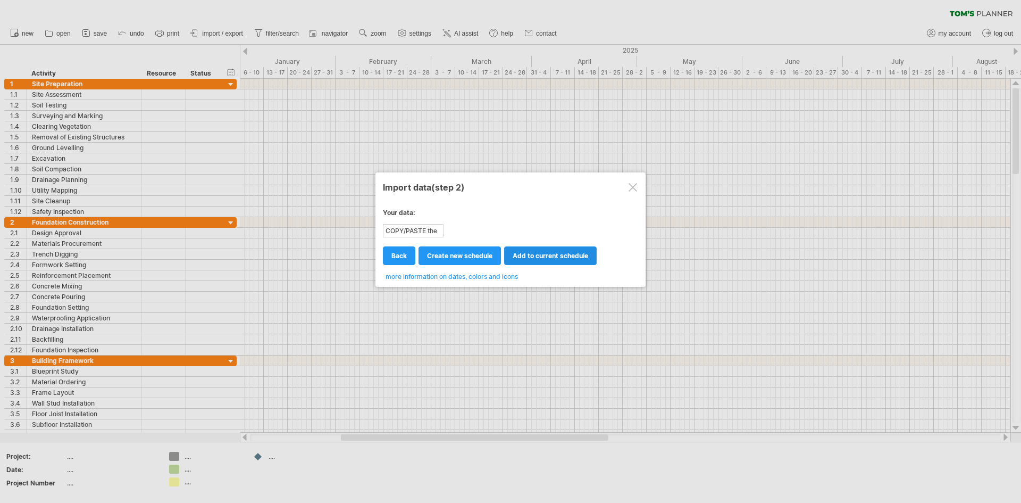
click at [563, 256] on span "add to current schedule" at bounding box center [551, 256] width 76 height 8
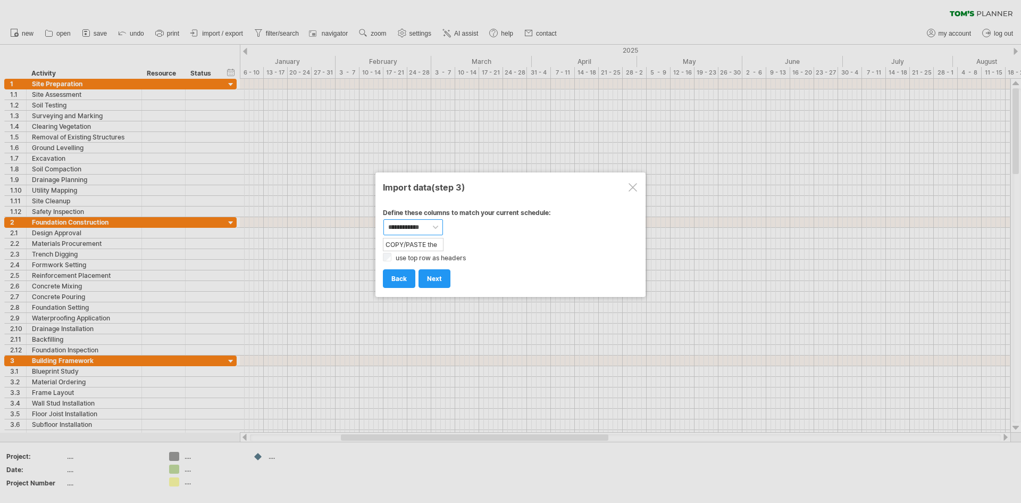
click at [432, 228] on select "**********" at bounding box center [414, 227] width 60 height 16
click at [397, 257] on label "use top row as headers" at bounding box center [431, 258] width 70 height 8
click at [406, 257] on label "use top row as headers" at bounding box center [431, 258] width 70 height 8
click at [404, 257] on label "use top row as headers" at bounding box center [431, 258] width 70 height 8
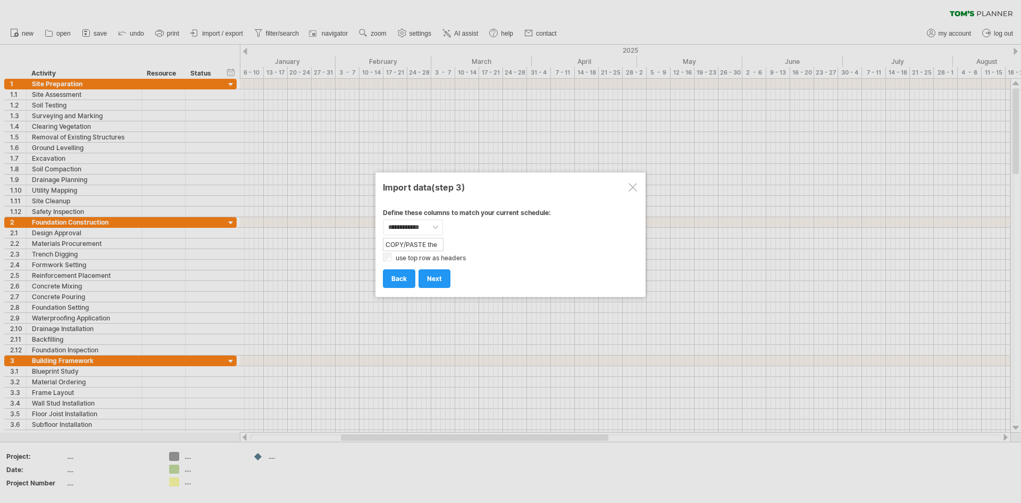
click at [433, 279] on span "next" at bounding box center [434, 278] width 15 height 8
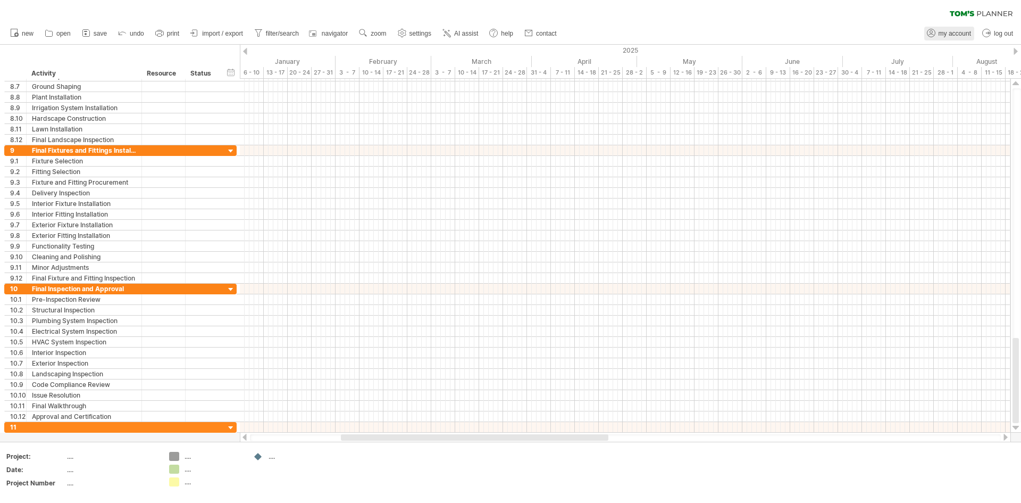
click at [955, 31] on span "my account" at bounding box center [955, 33] width 32 height 7
type input "**********"
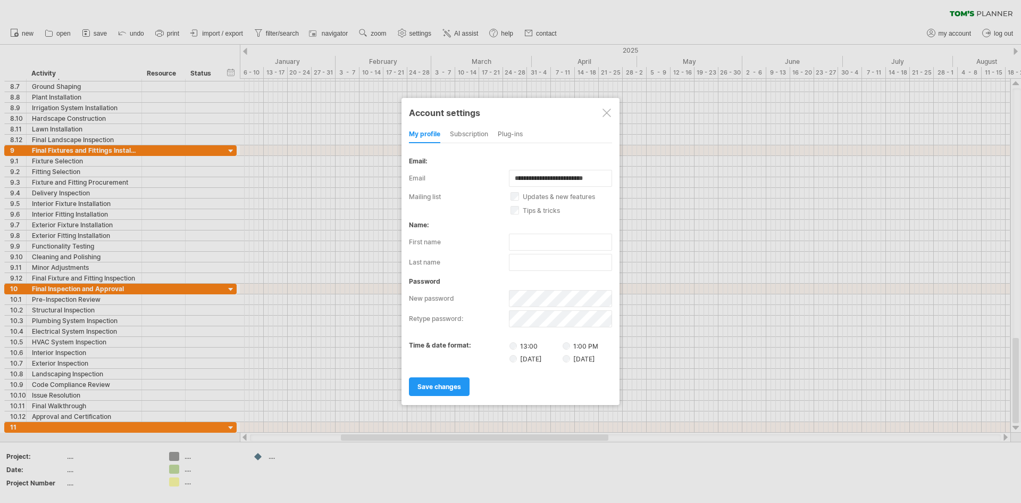
click at [605, 114] on div at bounding box center [607, 113] width 9 height 9
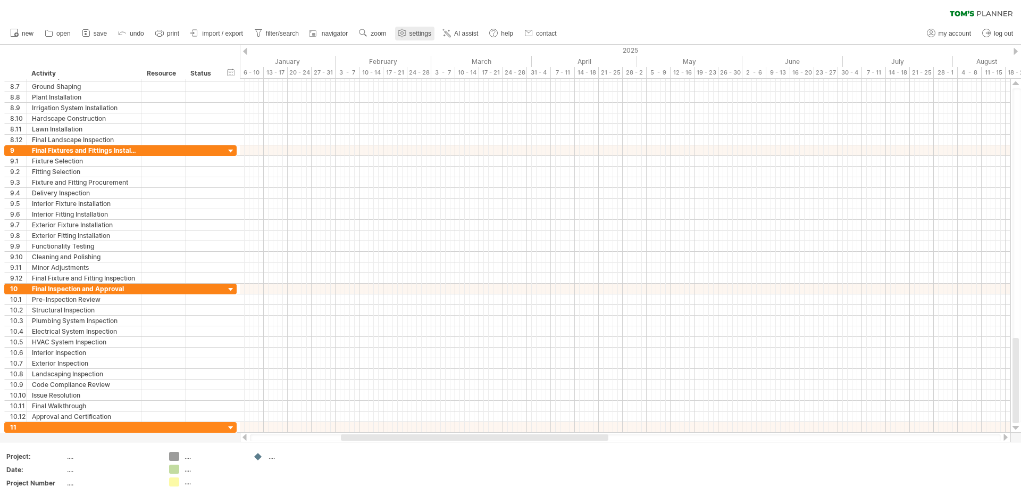
click at [429, 29] on link "settings" at bounding box center [414, 34] width 39 height 14
select select "*"
select select "**"
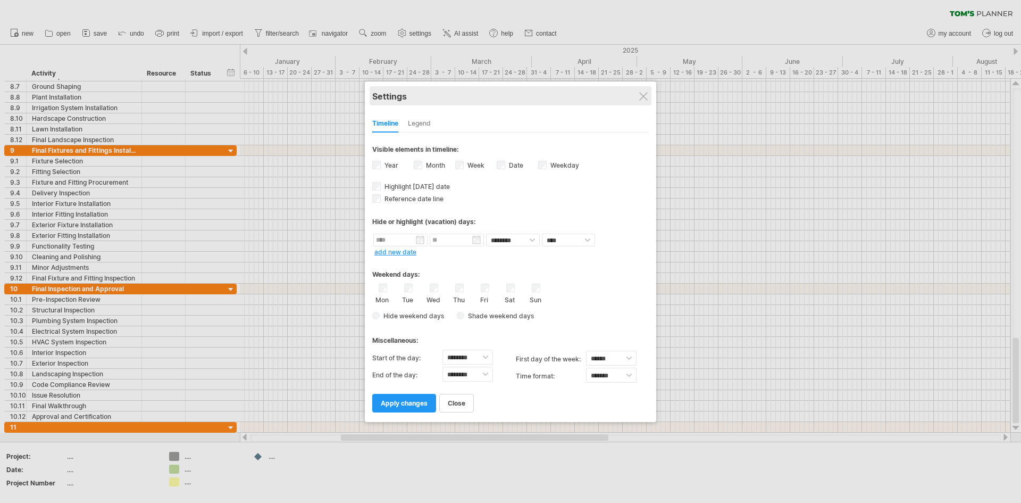
click at [649, 99] on div "Settings" at bounding box center [510, 95] width 277 height 19
click at [637, 97] on div "Settings" at bounding box center [510, 95] width 277 height 19
click at [640, 95] on div at bounding box center [643, 96] width 9 height 9
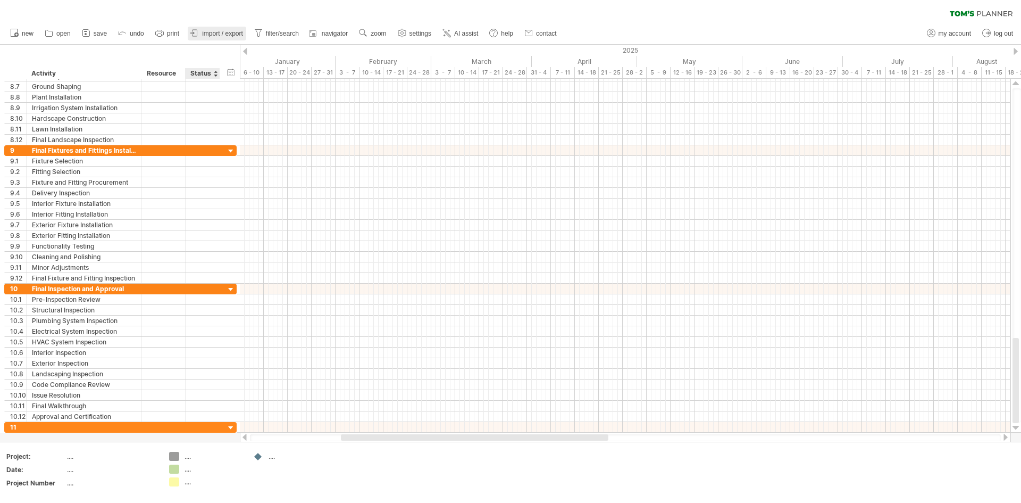
click at [230, 39] on link "import / export" at bounding box center [217, 34] width 59 height 14
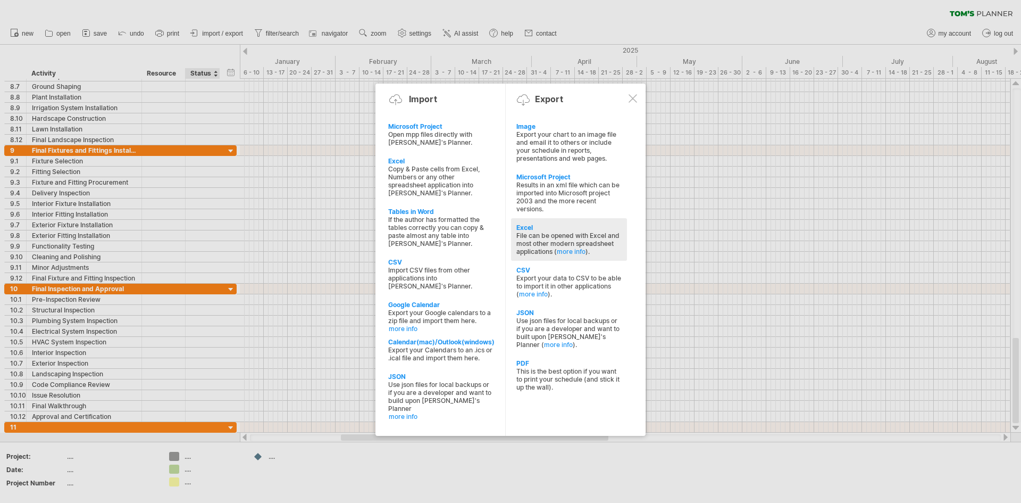
click at [598, 249] on div "File can be opened with Excel and most other modern spreadsheet applications ( …" at bounding box center [569, 243] width 105 height 24
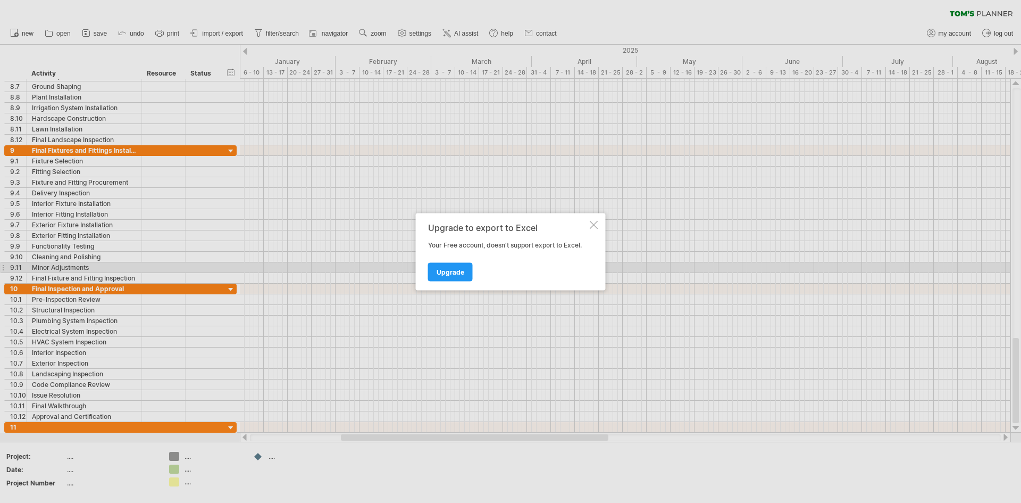
click at [453, 270] on span "Upgrade" at bounding box center [451, 272] width 28 height 8
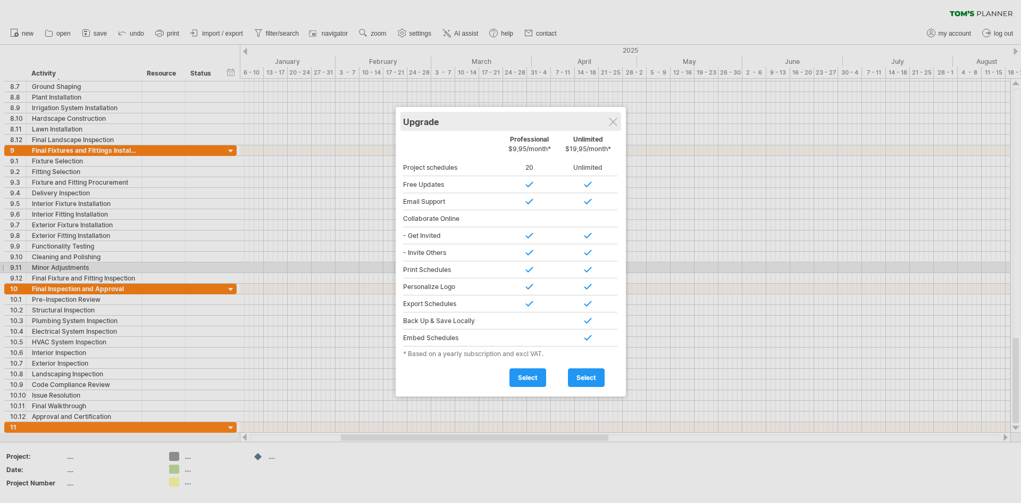
click at [614, 130] on div "Upgrade" at bounding box center [510, 121] width 215 height 19
click at [616, 123] on div at bounding box center [613, 122] width 9 height 9
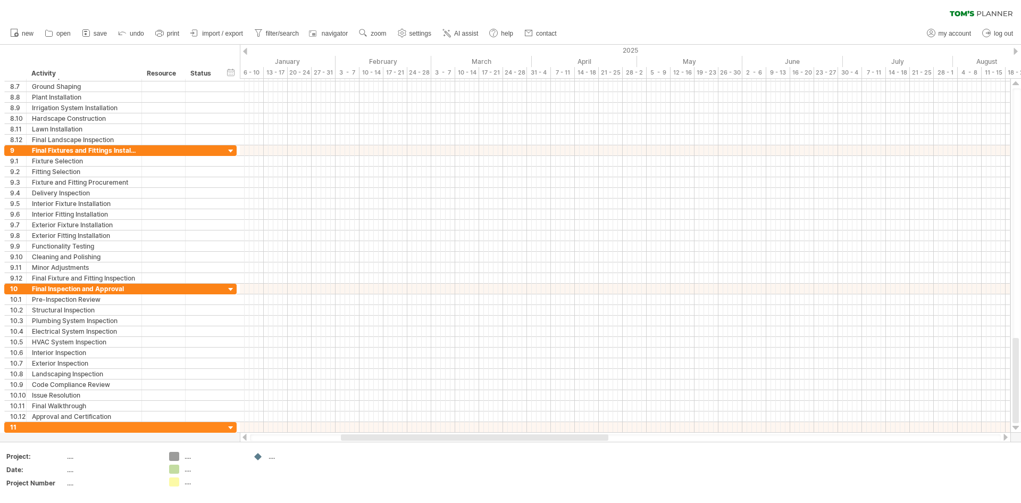
click at [217, 35] on span "import / export" at bounding box center [222, 33] width 41 height 7
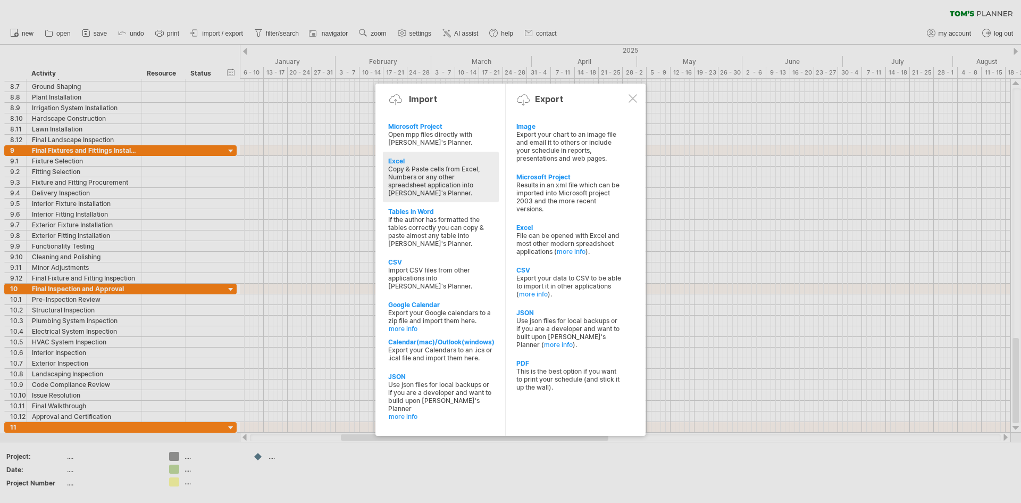
click at [423, 162] on div "Excel" at bounding box center [440, 161] width 105 height 8
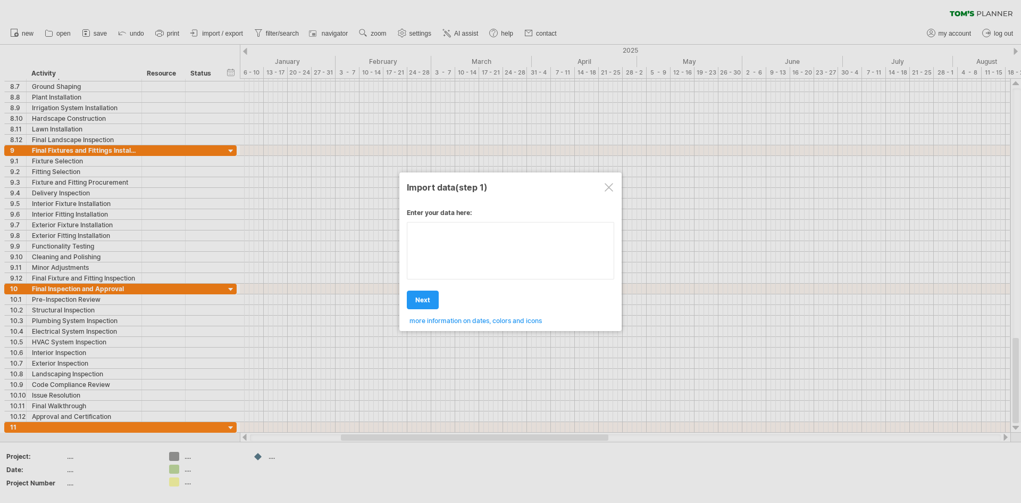
click at [488, 223] on textarea at bounding box center [510, 250] width 207 height 57
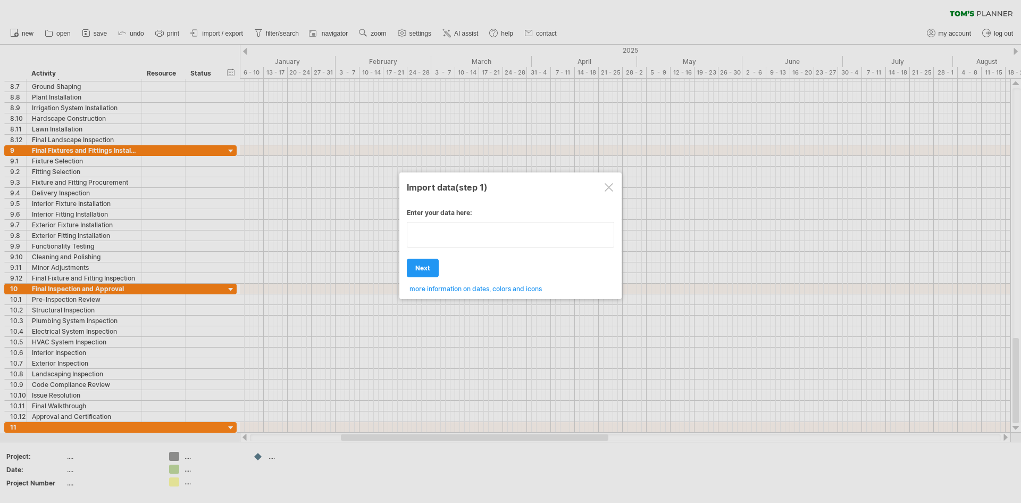
click at [482, 242] on textarea at bounding box center [510, 235] width 207 height 26
type textarea "**********"
click at [609, 186] on div at bounding box center [609, 187] width 9 height 9
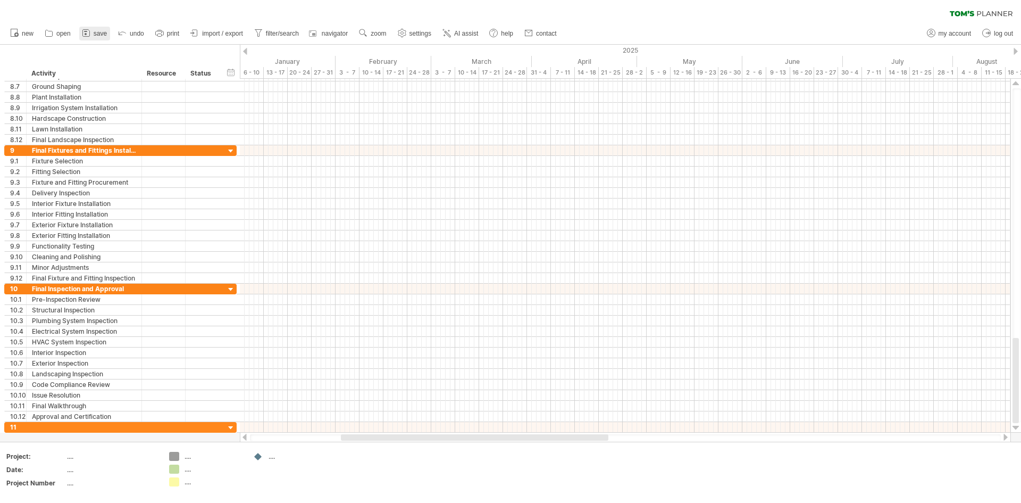
click at [99, 35] on span "save" at bounding box center [100, 33] width 13 height 7
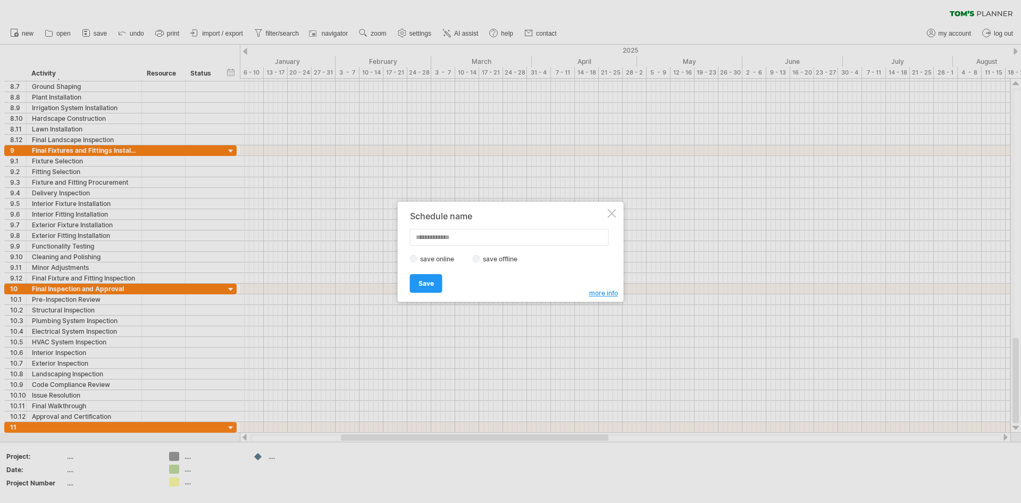
click at [610, 213] on div at bounding box center [612, 213] width 9 height 9
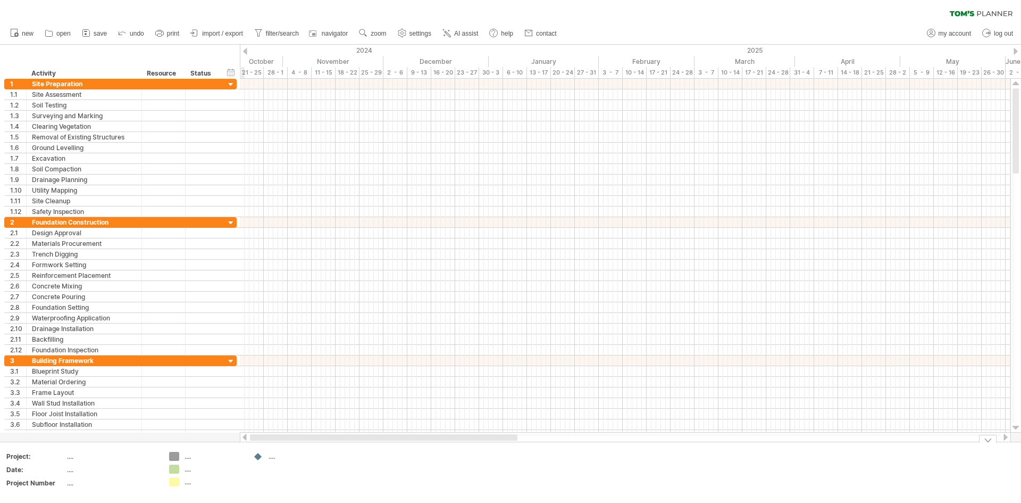
drag, startPoint x: 538, startPoint y: 437, endPoint x: 421, endPoint y: 448, distance: 117.6
click at [421, 448] on div "Trying to reach [DOMAIN_NAME] Connected again... 0% clear filter new 1" at bounding box center [510, 251] width 1021 height 503
click at [41, 84] on div "Site Preparation" at bounding box center [84, 84] width 104 height 10
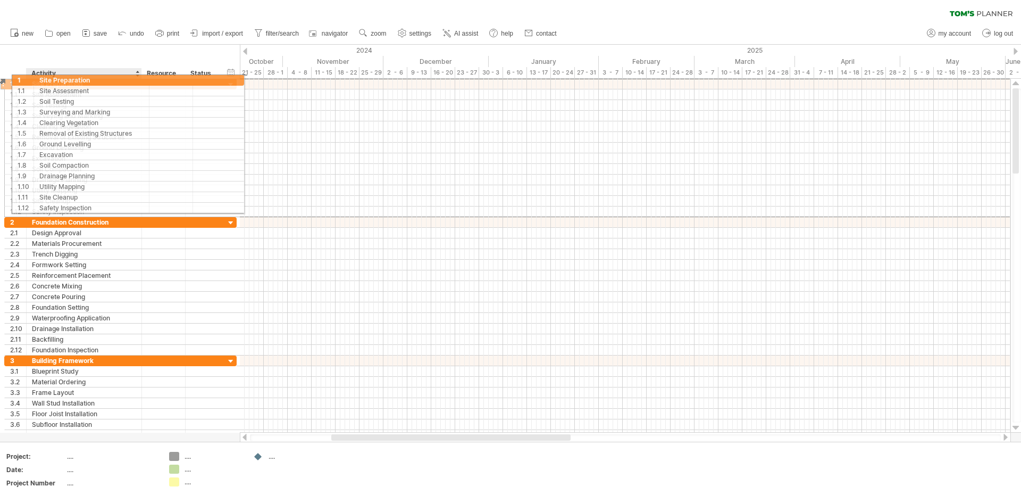
drag, startPoint x: 9, startPoint y: 84, endPoint x: 25, endPoint y: 79, distance: 16.5
click at [25, 79] on div "1" at bounding box center [16, 84] width 22 height 10
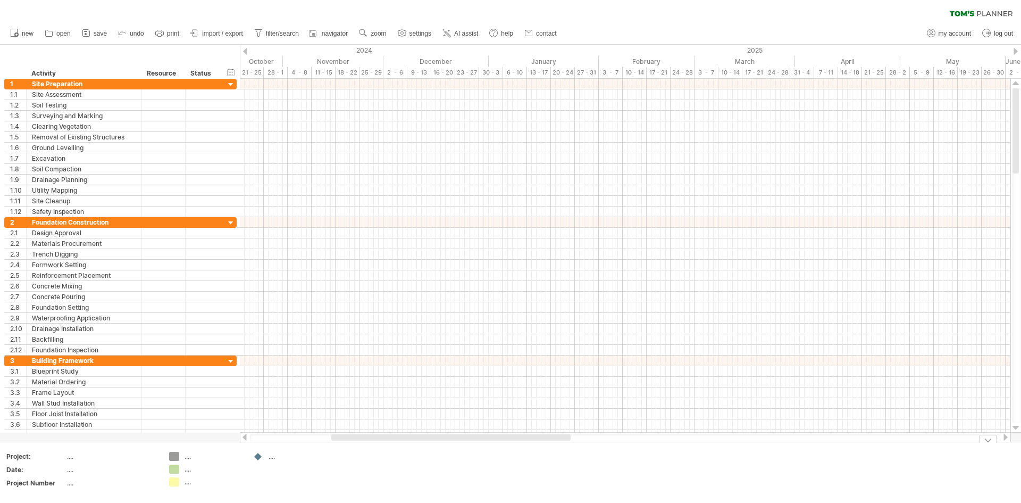
click at [985, 439] on div at bounding box center [988, 439] width 18 height 8
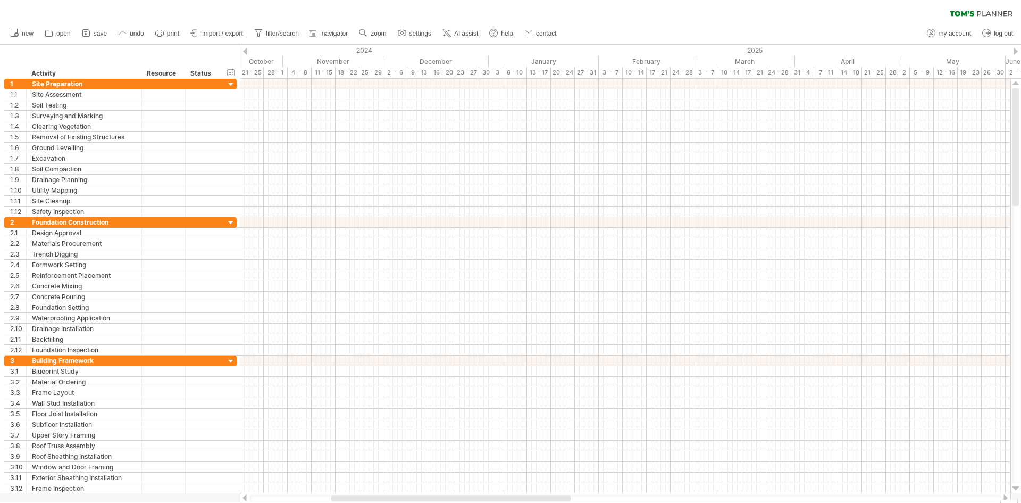
click at [1004, 496] on div at bounding box center [1006, 497] width 9 height 7
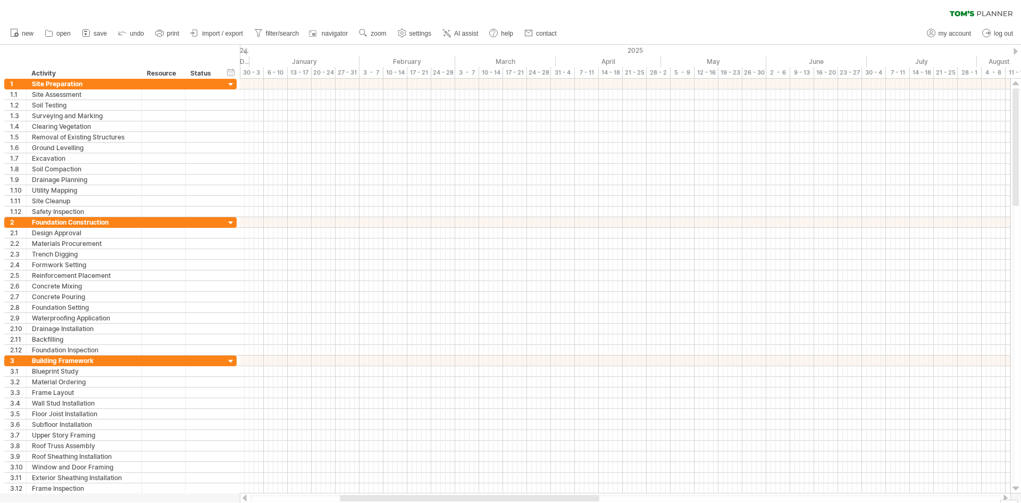
click at [1004, 496] on div at bounding box center [1006, 497] width 9 height 7
drag, startPoint x: 352, startPoint y: 498, endPoint x: 344, endPoint y: 494, distance: 9.8
click at [344, 494] on div at bounding box center [625, 498] width 771 height 11
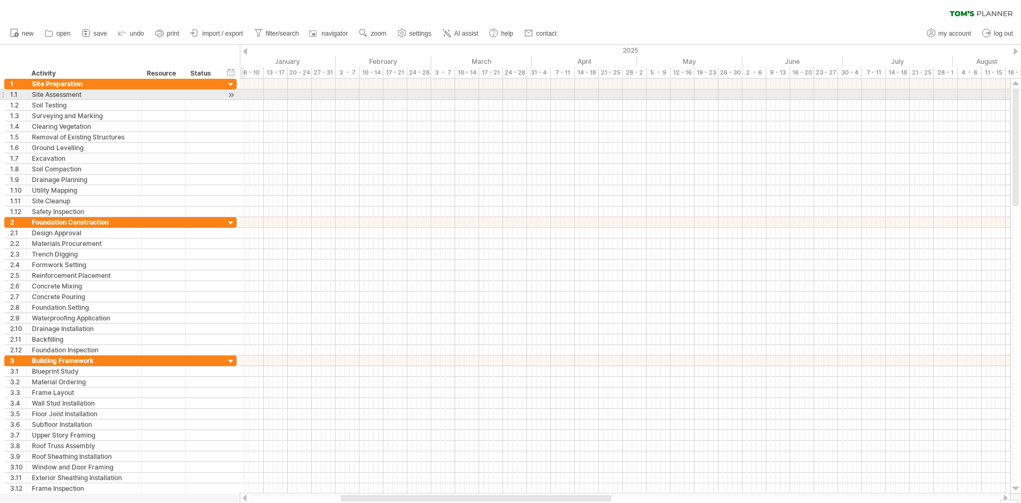
click at [243, 95] on div at bounding box center [625, 94] width 771 height 11
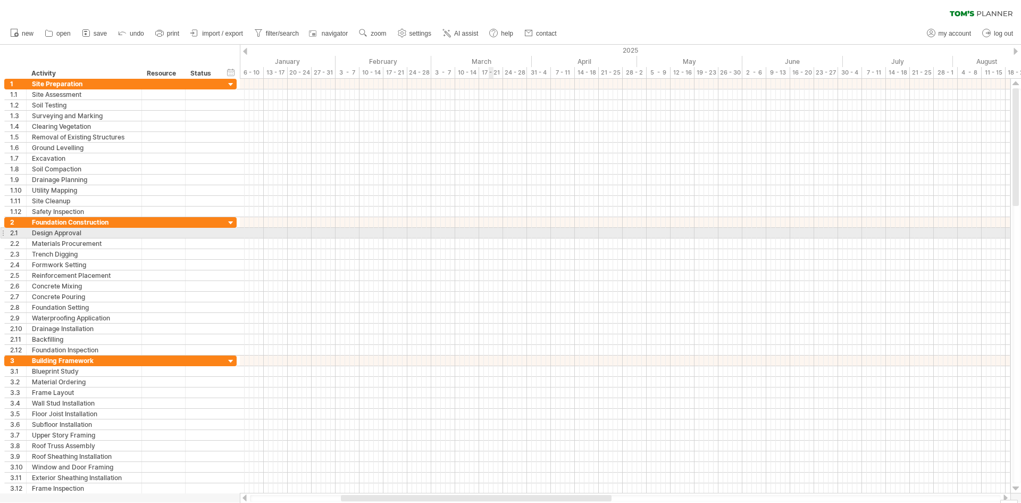
click at [490, 238] on div at bounding box center [625, 243] width 771 height 11
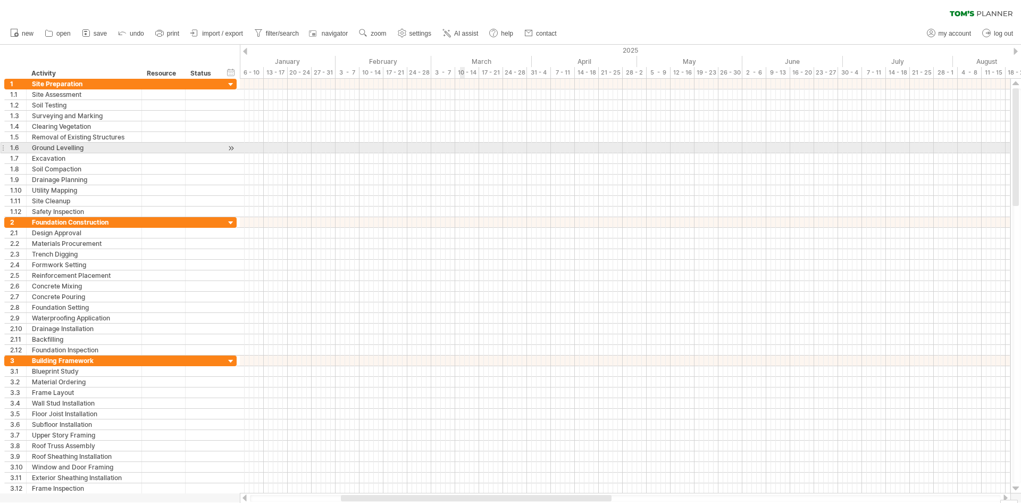
click at [463, 147] on div at bounding box center [625, 148] width 771 height 11
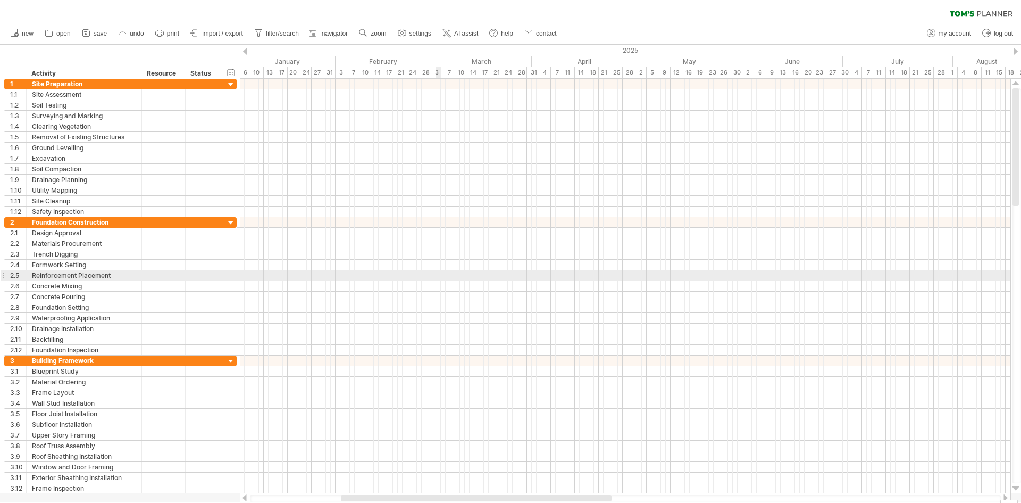
click at [440, 280] on div at bounding box center [625, 275] width 771 height 11
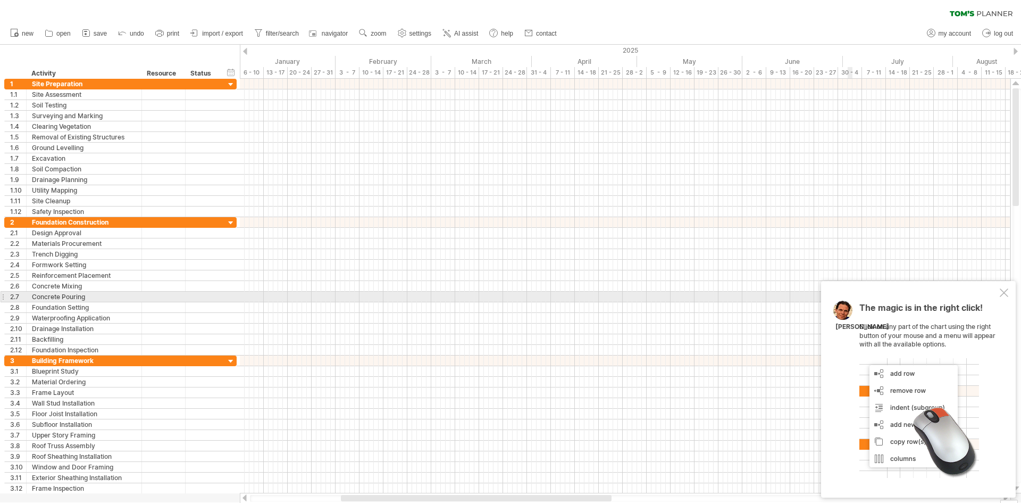
click at [1006, 296] on div at bounding box center [1004, 292] width 9 height 9
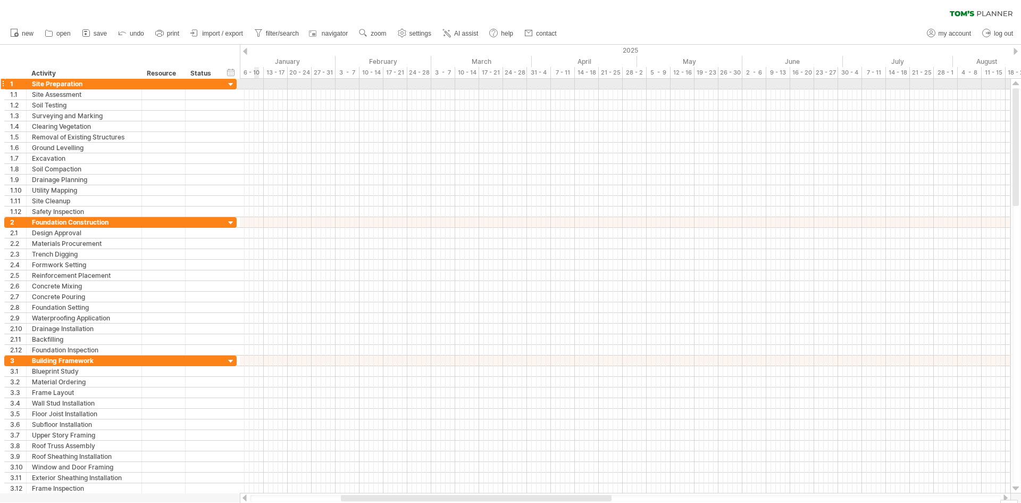
click at [258, 85] on div at bounding box center [625, 84] width 771 height 11
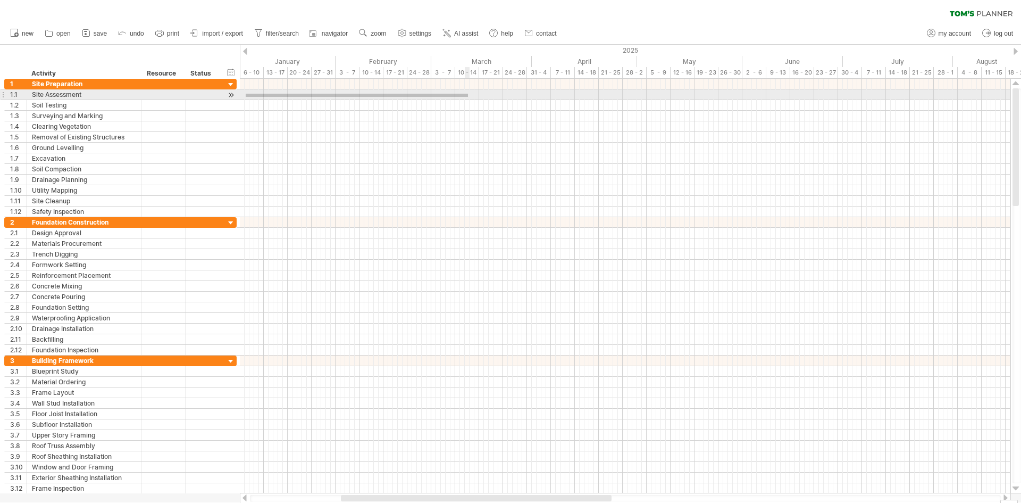
drag, startPoint x: 246, startPoint y: 94, endPoint x: 453, endPoint y: 97, distance: 207.0
click at [468, 97] on div at bounding box center [625, 94] width 771 height 11
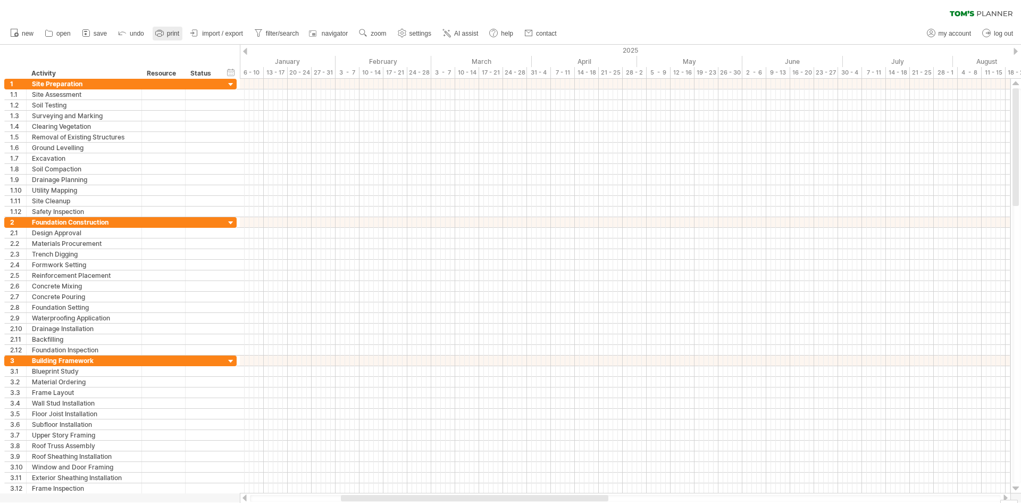
click at [164, 34] on icon at bounding box center [159, 33] width 11 height 11
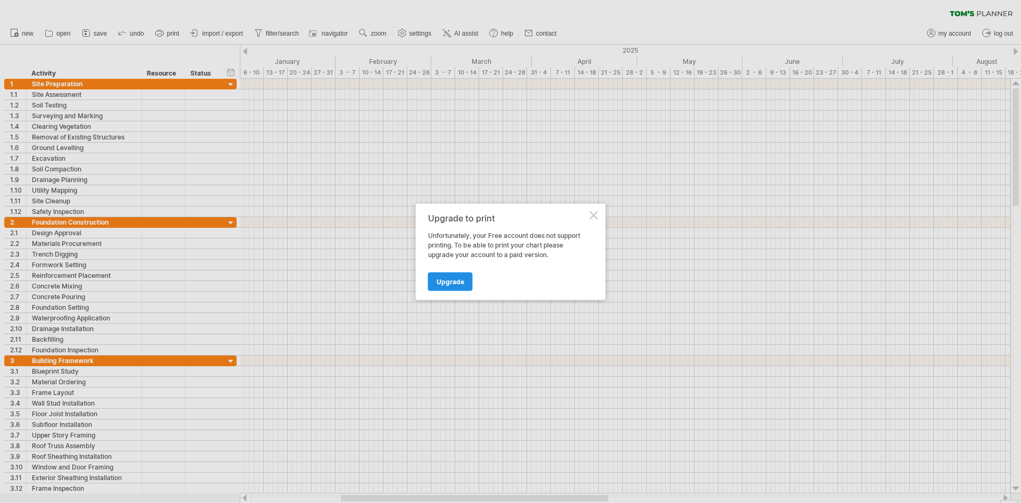
click at [462, 277] on span "Upgrade" at bounding box center [451, 281] width 28 height 8
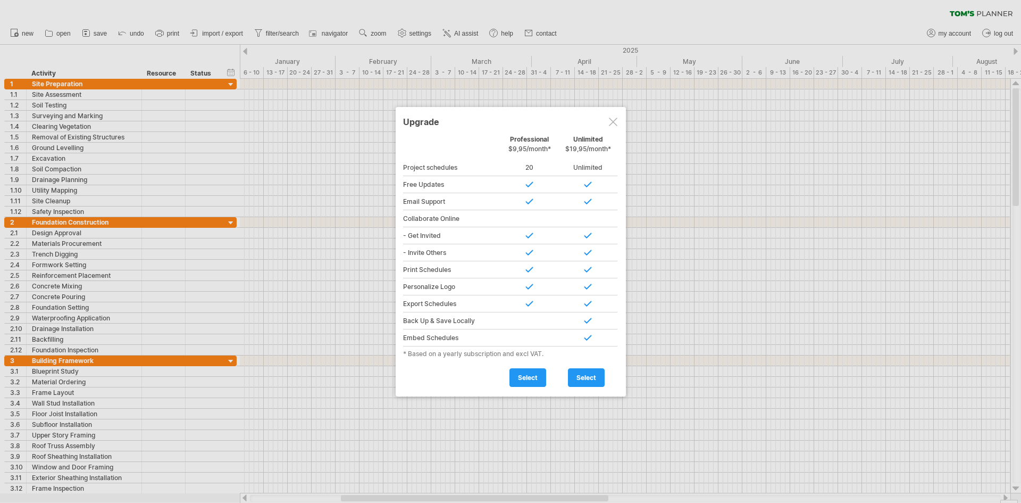
click at [626, 128] on div "Upgrade Personal Free Professional $9,95/month* Unlimited $19,95/month* Project…" at bounding box center [511, 251] width 230 height 289
click at [612, 117] on div "Upgrade" at bounding box center [510, 121] width 215 height 19
click at [610, 119] on div at bounding box center [613, 122] width 9 height 9
